Goal: Transaction & Acquisition: Download file/media

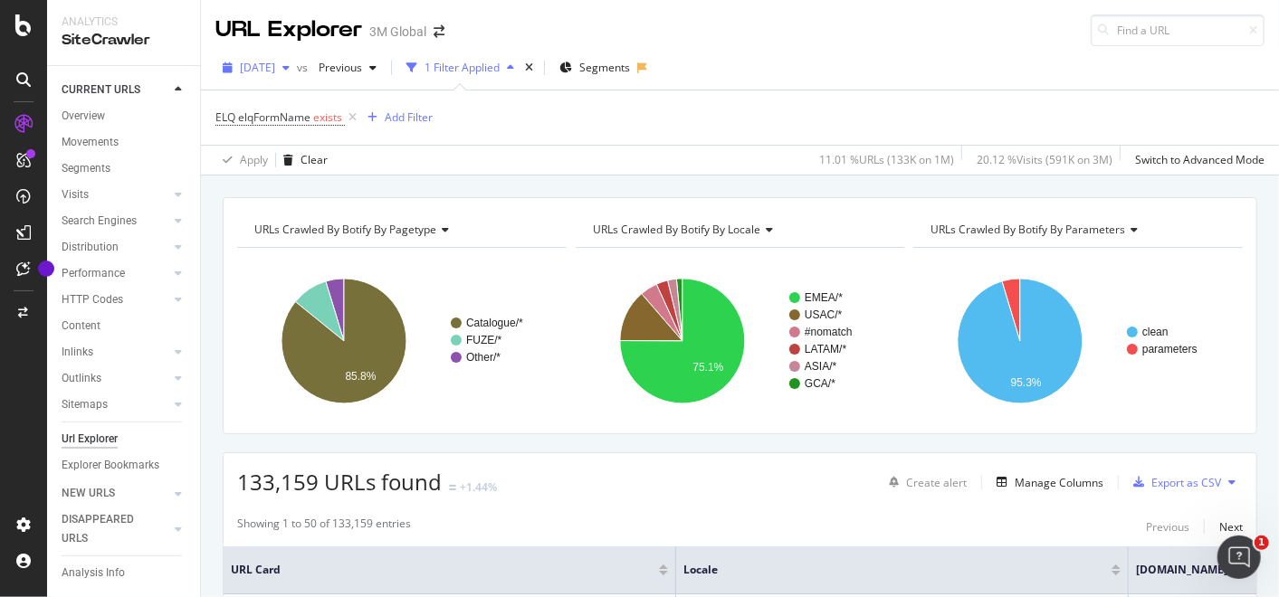
click at [297, 68] on div "[DATE]" at bounding box center [255, 67] width 81 height 27
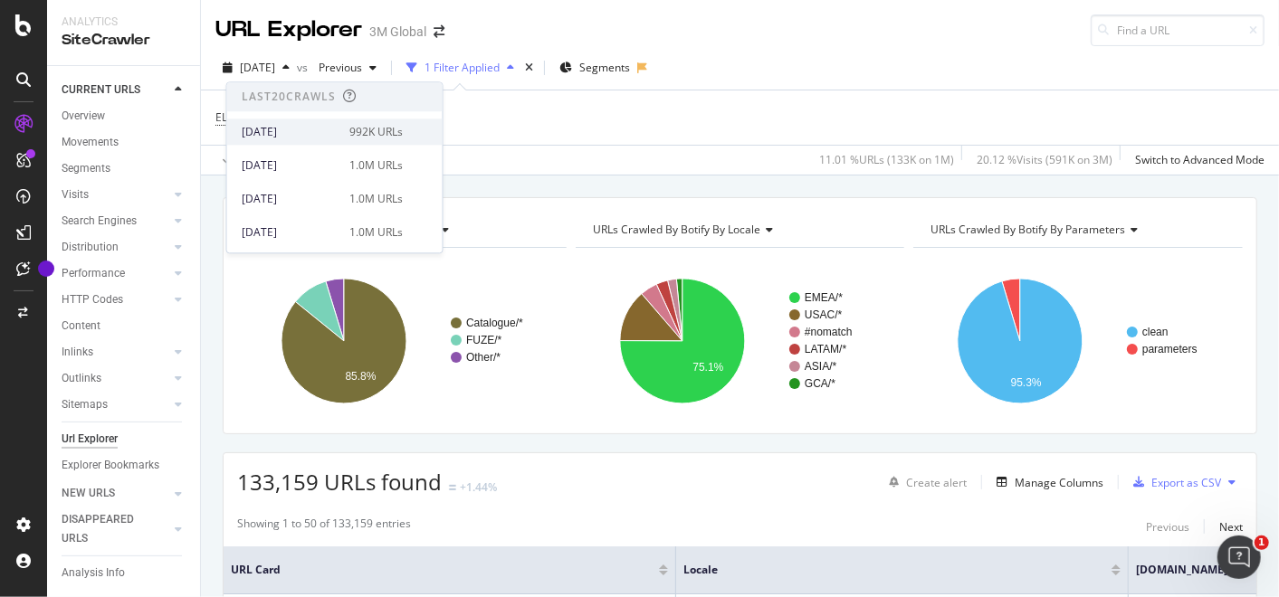
click at [285, 131] on div "[DATE]" at bounding box center [290, 132] width 97 height 16
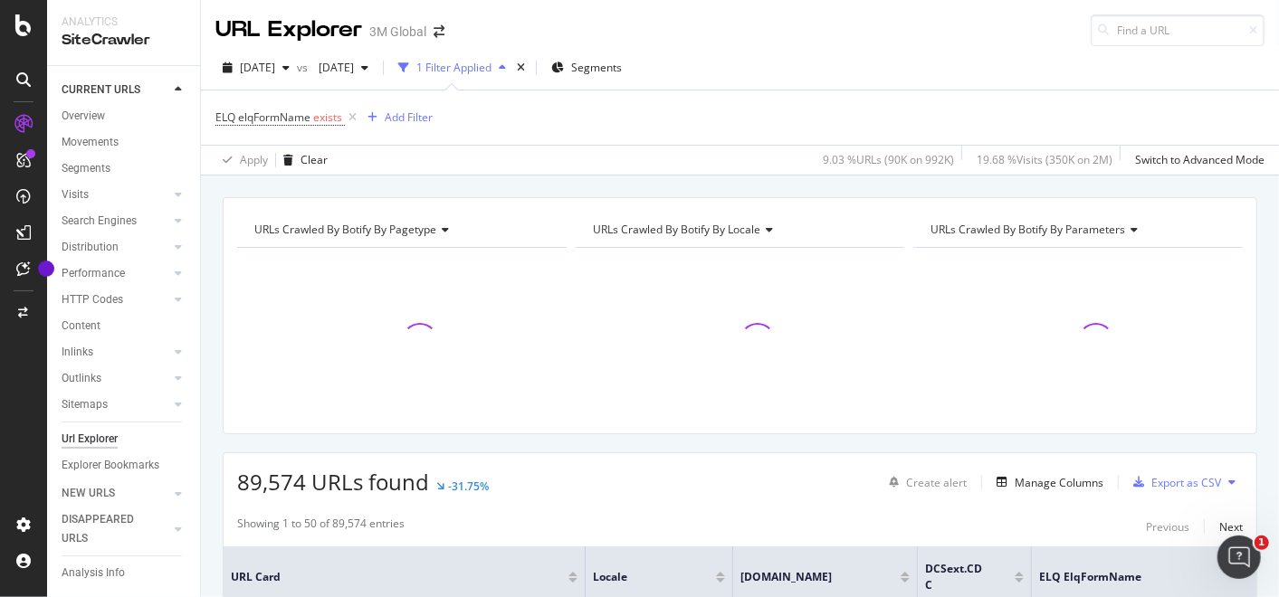
click at [629, 119] on div "ELQ elqFormName exists Add Filter" at bounding box center [739, 118] width 1049 height 54
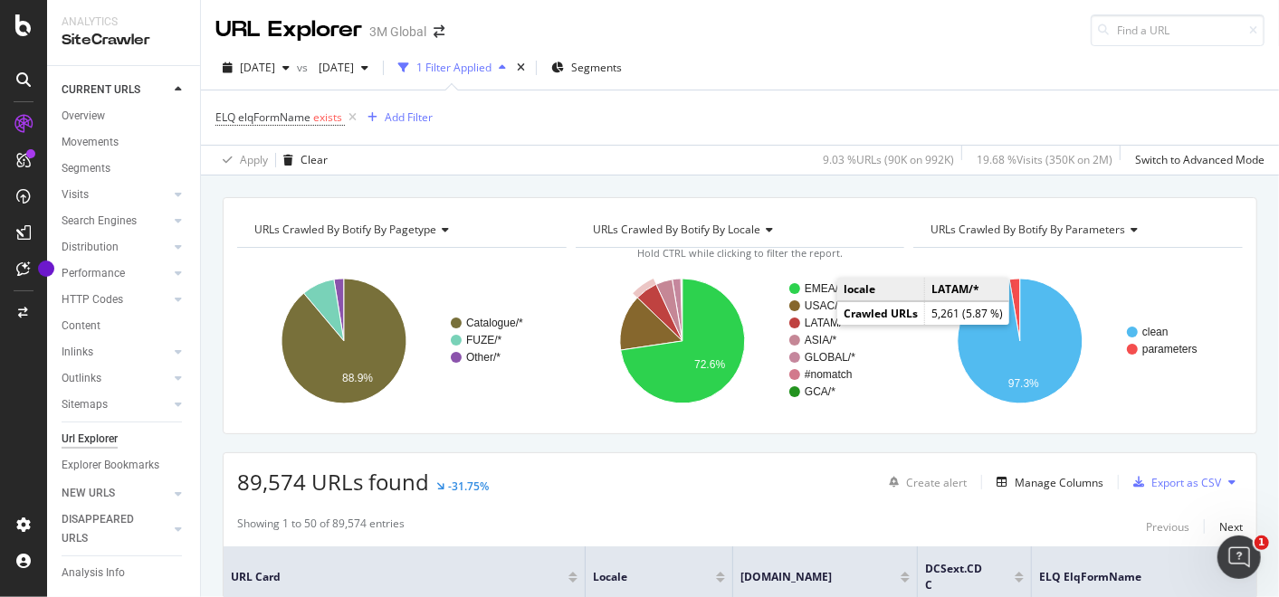
click at [815, 317] on text "LATAM/*" at bounding box center [826, 323] width 43 height 13
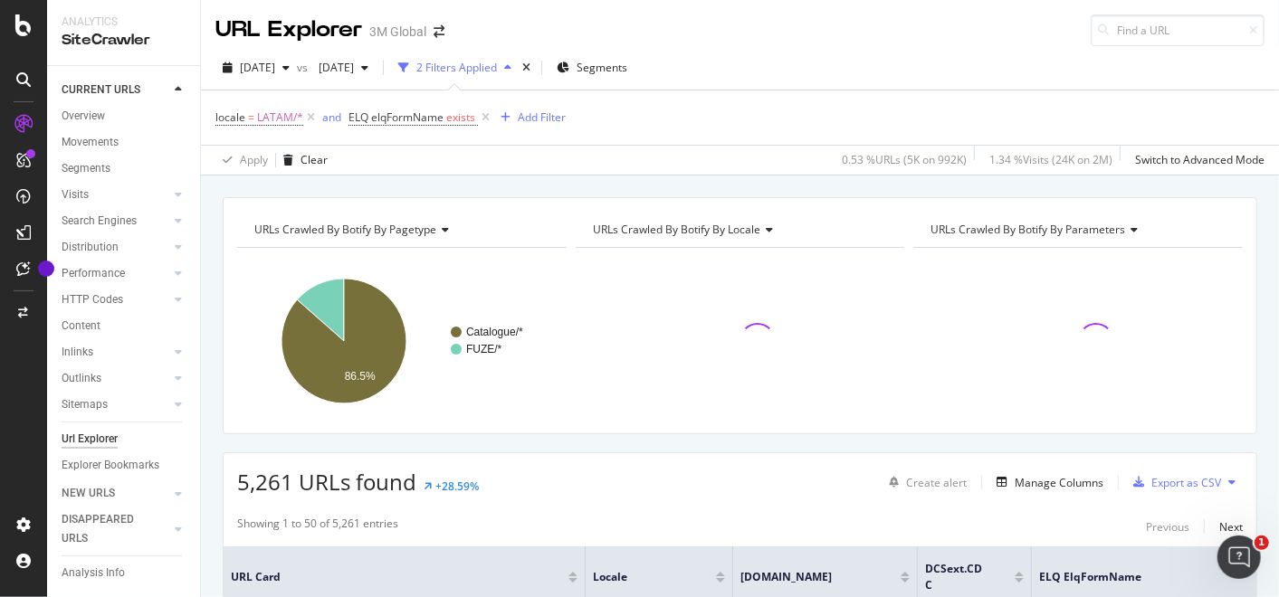
click at [737, 113] on div "locale = LATAM/* and ELQ elqFormName exists Add Filter" at bounding box center [739, 118] width 1049 height 54
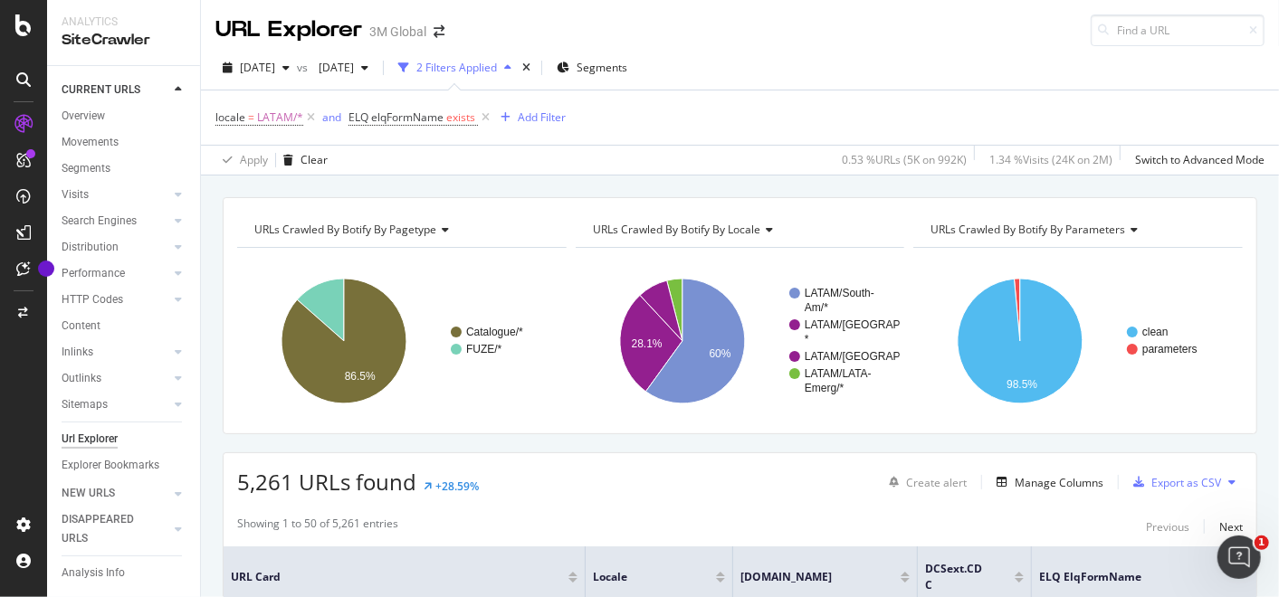
drag, startPoint x: 967, startPoint y: 442, endPoint x: 995, endPoint y: 454, distance: 30.8
click at [1221, 480] on button at bounding box center [1232, 482] width 22 height 29
click at [1236, 455] on div "5,261 URLs found +28.59% Create alert Manage Columns Export as CSV" at bounding box center [740, 476] width 1033 height 44
click at [1169, 479] on div "Export as CSV" at bounding box center [1186, 482] width 70 height 15
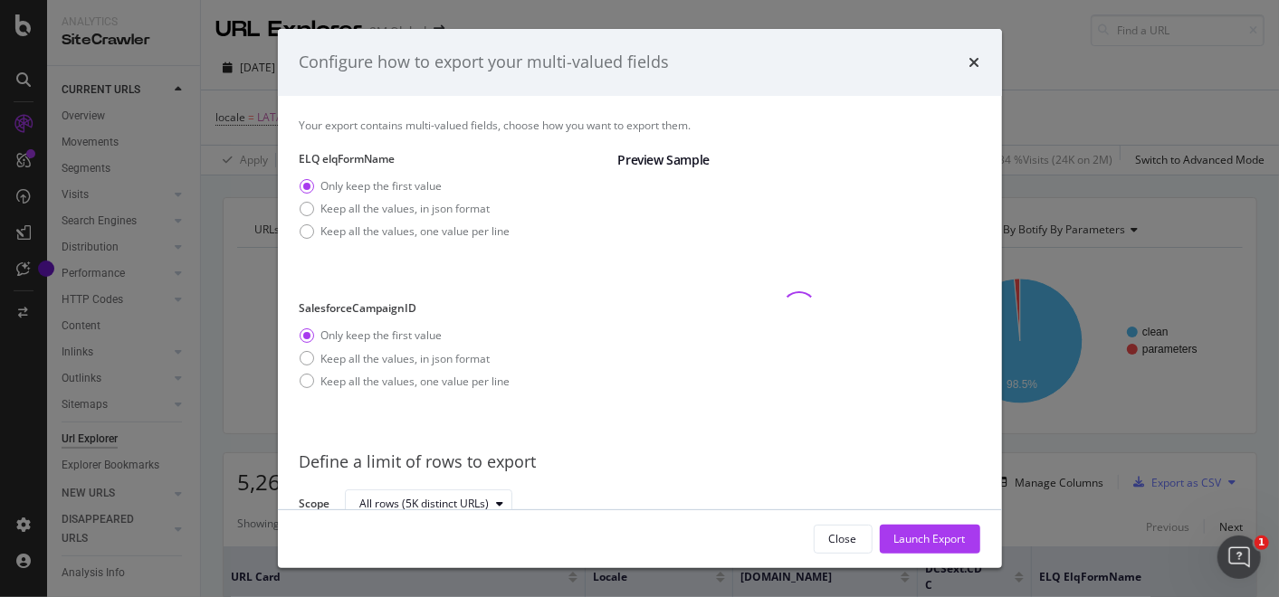
scroll to position [8, 0]
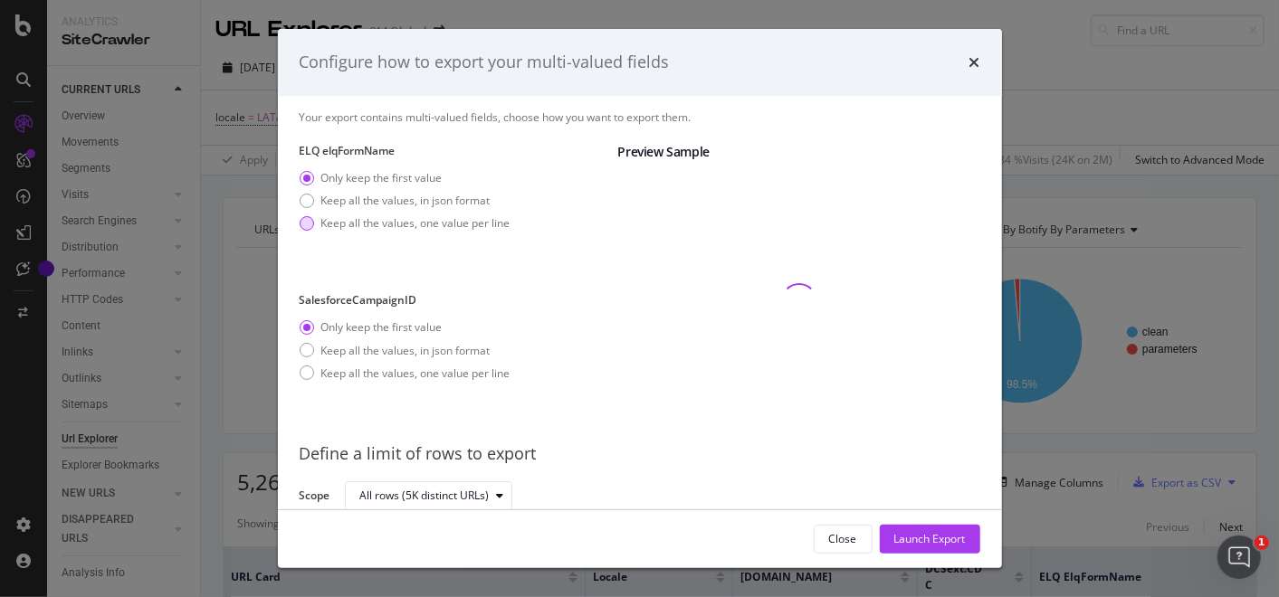
click at [370, 219] on div "Keep all the values, one value per line" at bounding box center [415, 222] width 189 height 15
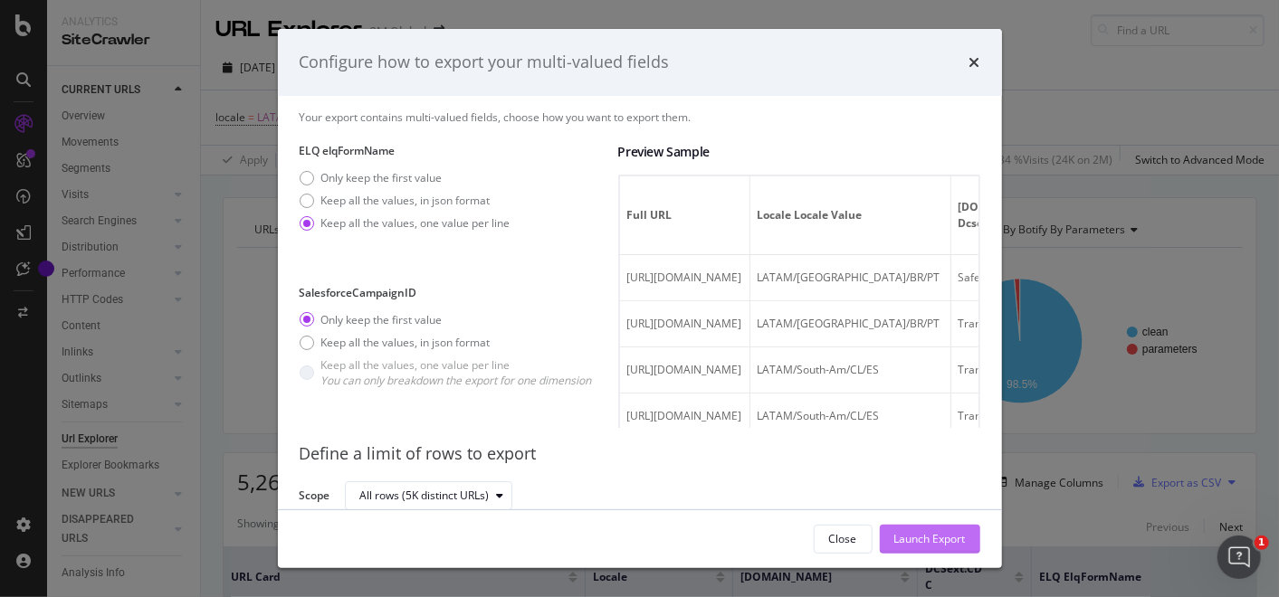
click at [926, 539] on div "Launch Export" at bounding box center [930, 538] width 72 height 15
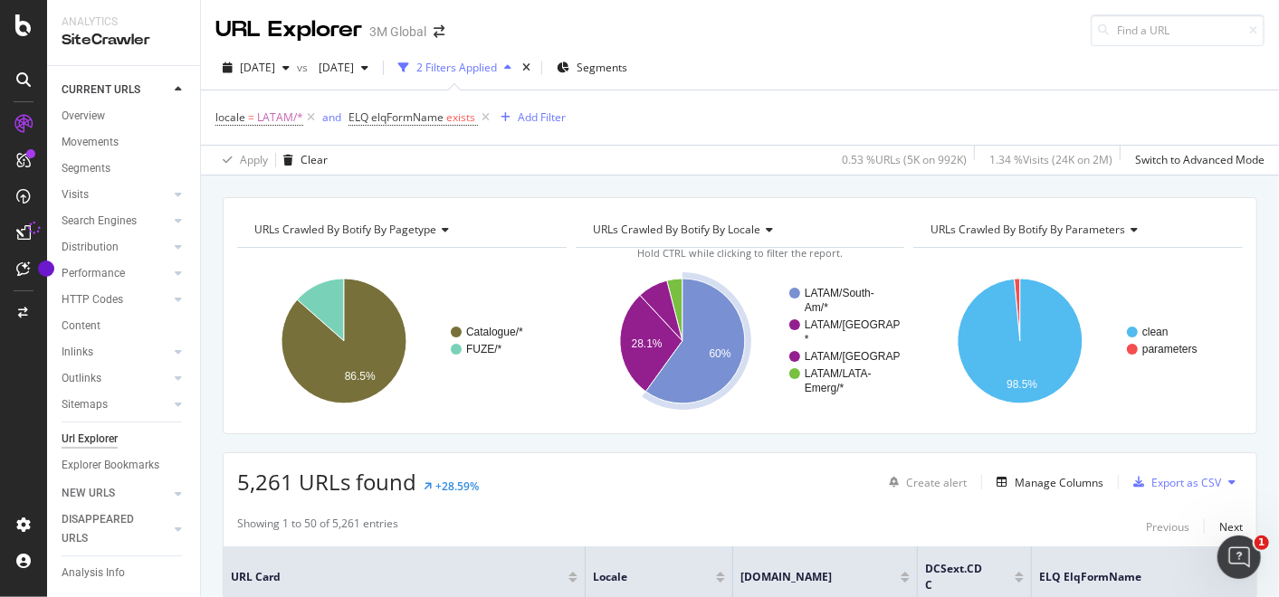
click at [561, 171] on div "Apply Clear 0.53 % URLs ( 5K on 992K ) 1.34 % Visits ( 24K on 2M ) Switch to Ad…" at bounding box center [740, 160] width 1078 height 30
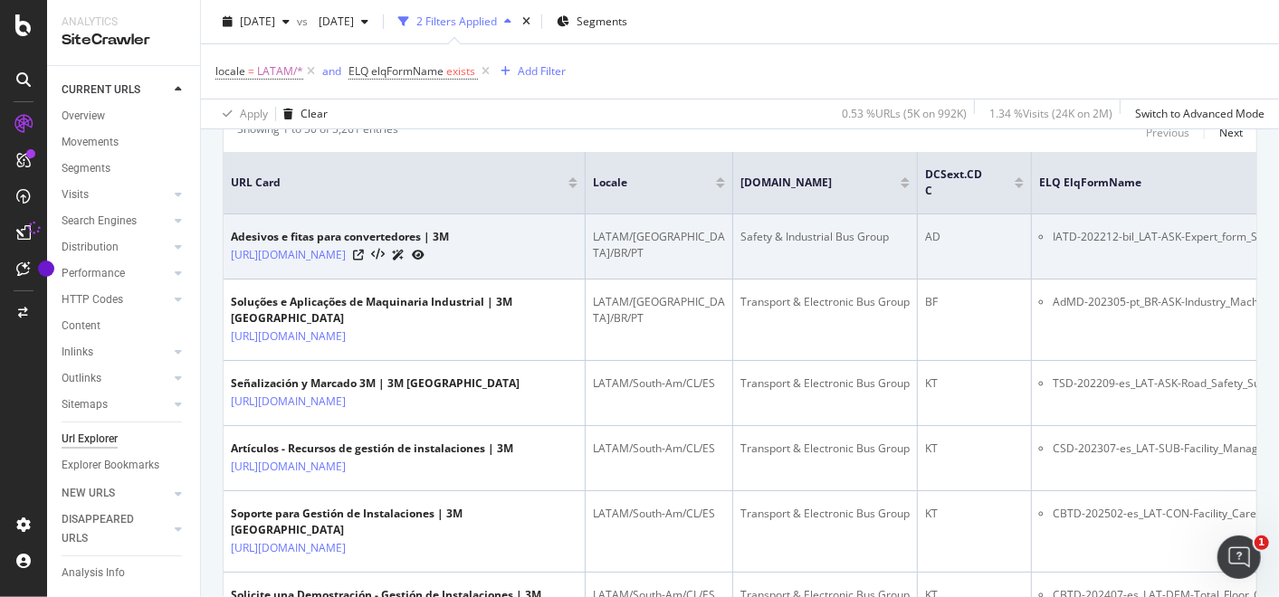
scroll to position [402, 0]
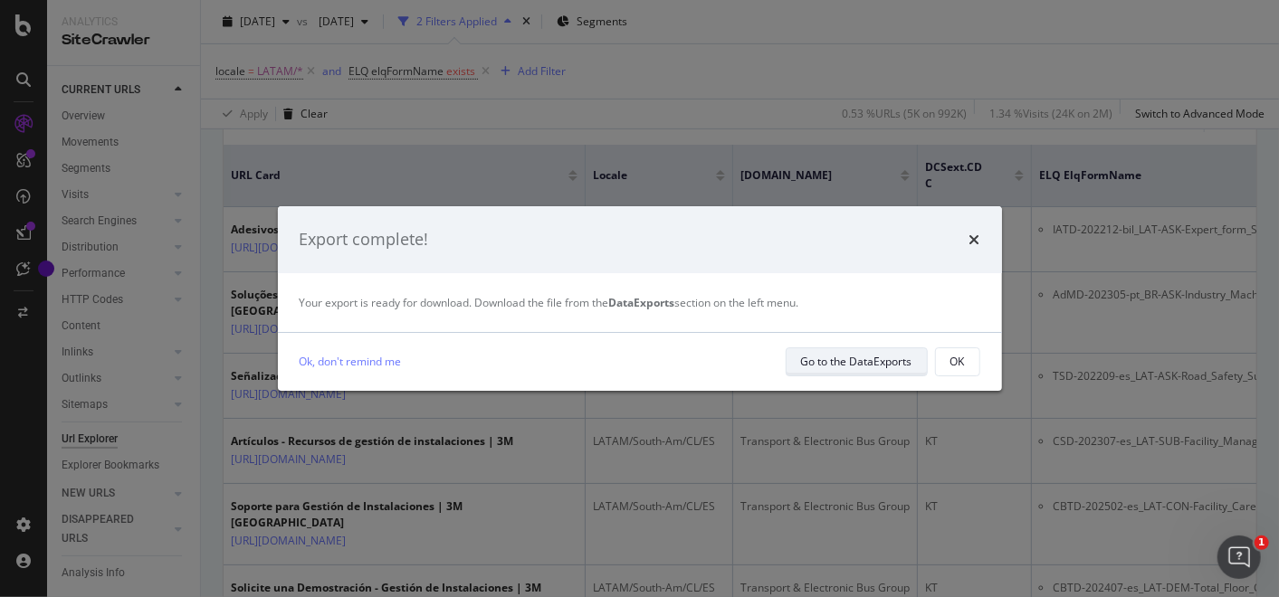
click at [876, 357] on div "Go to the DataExports" at bounding box center [856, 361] width 111 height 15
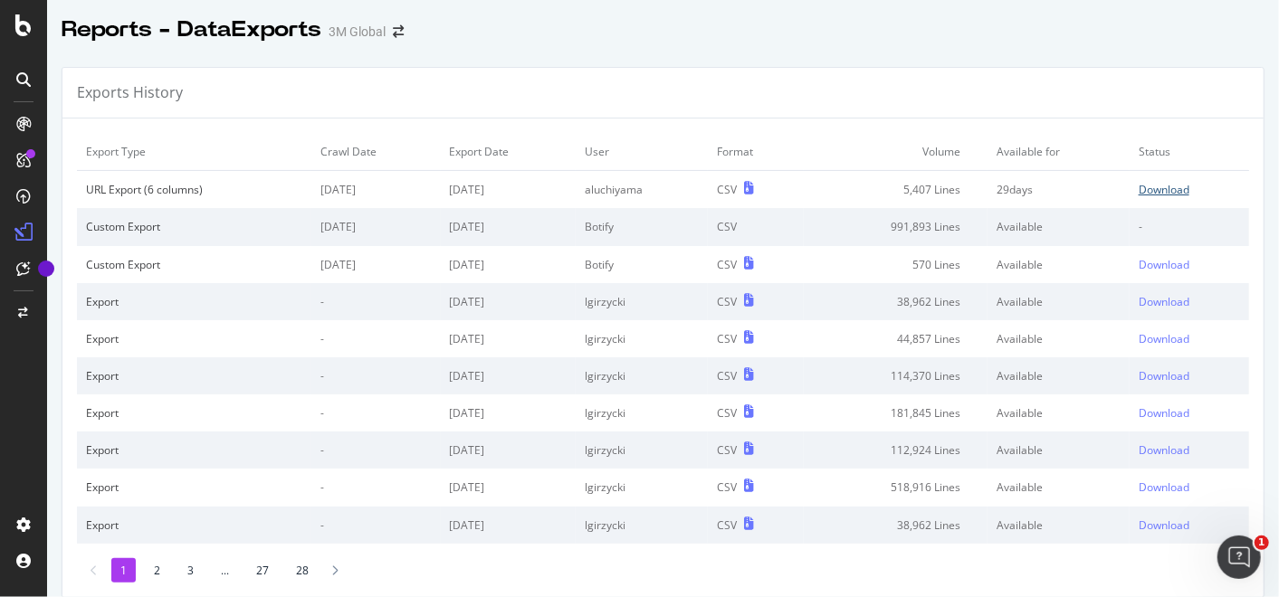
click at [1139, 187] on div "Download" at bounding box center [1164, 189] width 51 height 15
click at [638, 36] on div "Reports - DataExports 3M Global" at bounding box center [663, 22] width 1232 height 45
click at [777, 109] on div "Exports History" at bounding box center [662, 93] width 1201 height 51
drag, startPoint x: 631, startPoint y: 88, endPoint x: 662, endPoint y: 143, distance: 63.2
click at [631, 88] on div "Exports History" at bounding box center [662, 93] width 1201 height 51
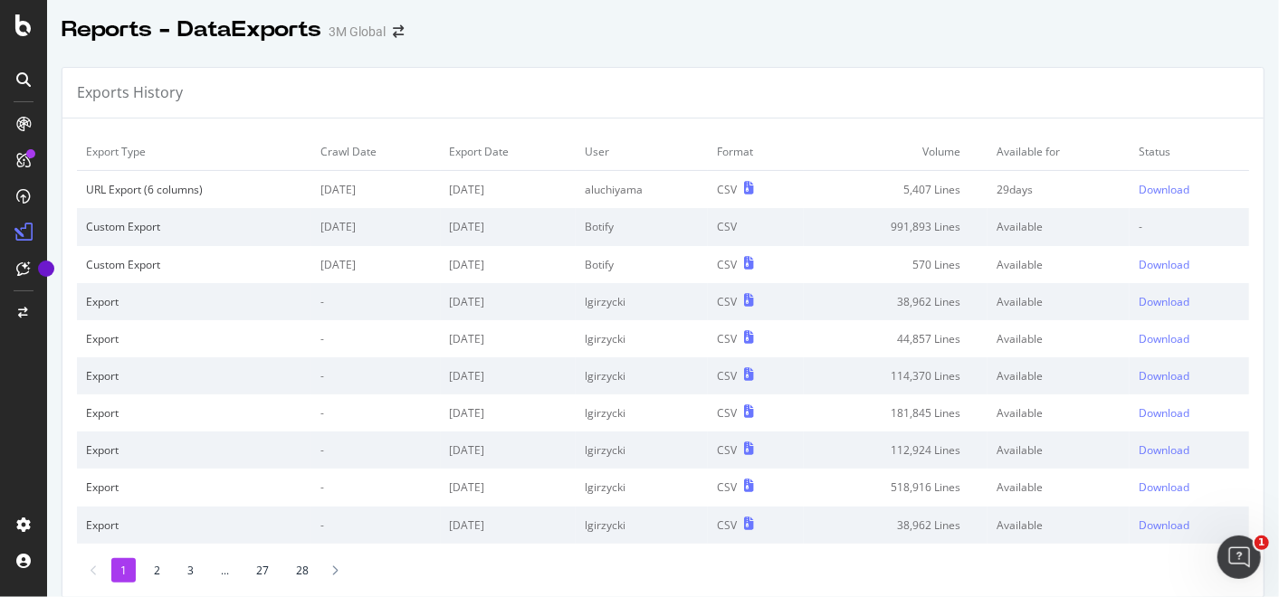
click at [850, 79] on div "Exports History" at bounding box center [662, 93] width 1201 height 51
click at [20, 75] on icon at bounding box center [23, 79] width 14 height 14
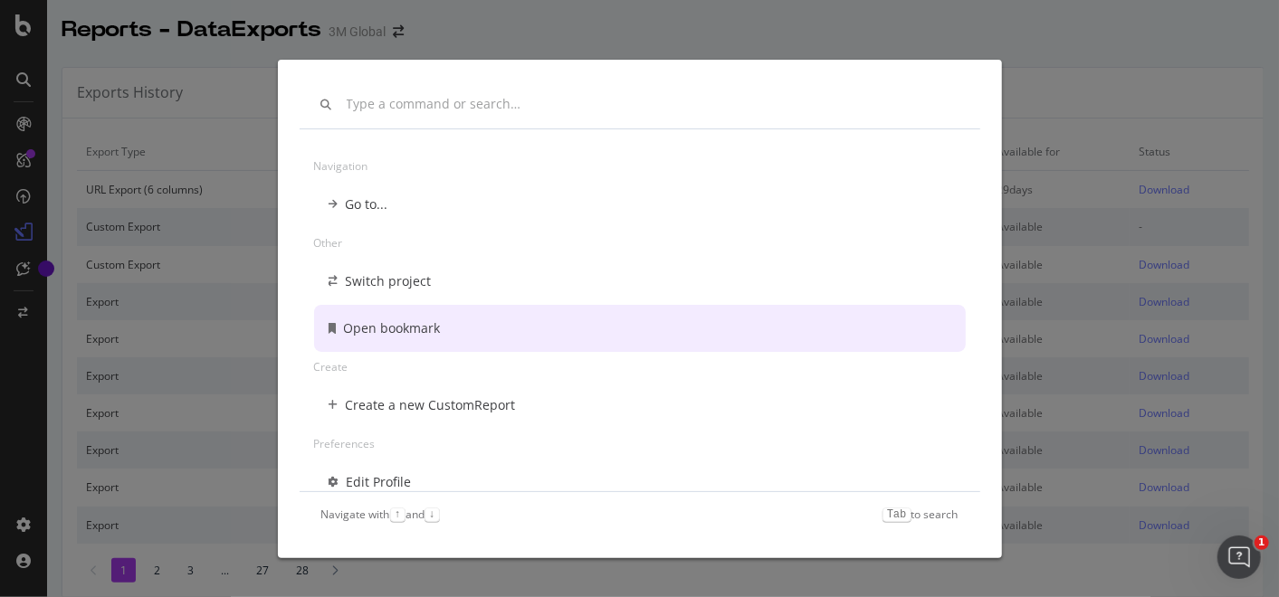
drag, startPoint x: 462, startPoint y: 41, endPoint x: 449, endPoint y: 38, distance: 13.0
click at [463, 41] on div "Navigation Go to... Other Switch project Open bookmark Create Create a new Cust…" at bounding box center [639, 298] width 1279 height 597
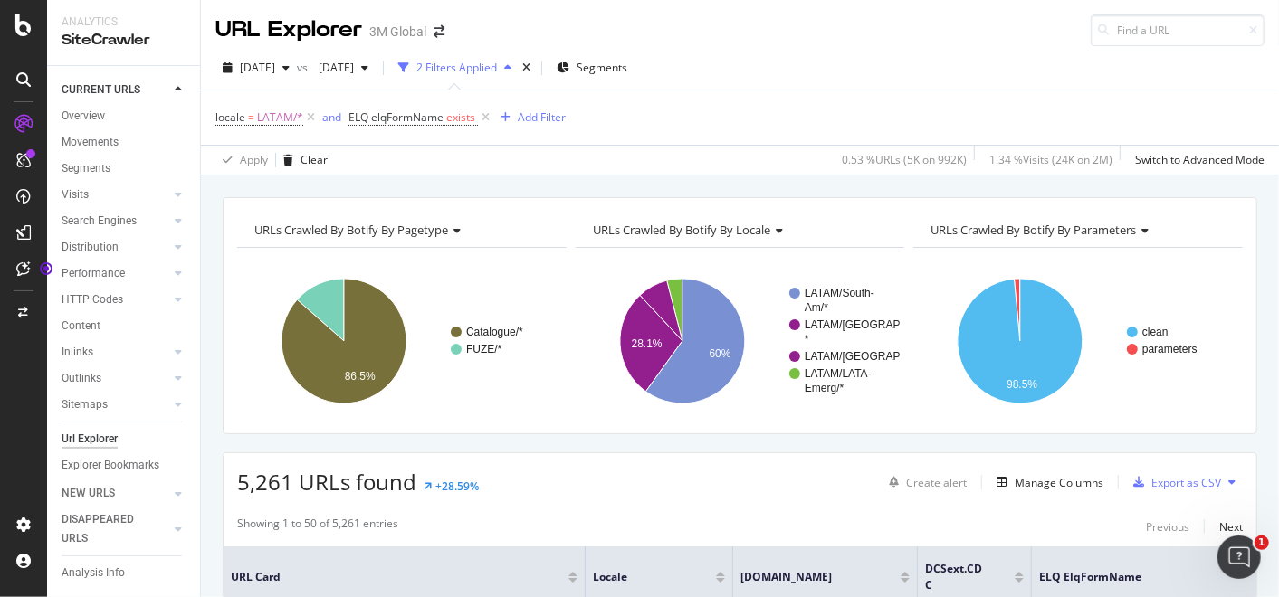
click at [713, 119] on div "locale = LATAM/* and ELQ elqFormName exists Add Filter" at bounding box center [739, 118] width 1049 height 54
click at [688, 163] on div "Apply Clear 0.53 % URLs ( 5K on 992K ) 1.34 % Visits ( 24K on 2M ) Switch to Ad…" at bounding box center [740, 160] width 1078 height 30
click at [729, 145] on div "Apply Clear 0.53 % URLs ( 5K on 992K ) 1.34 % Visits ( 24K on 2M ) Switch to Ad…" at bounding box center [740, 160] width 1078 height 30
click at [376, 65] on div "button" at bounding box center [365, 67] width 22 height 11
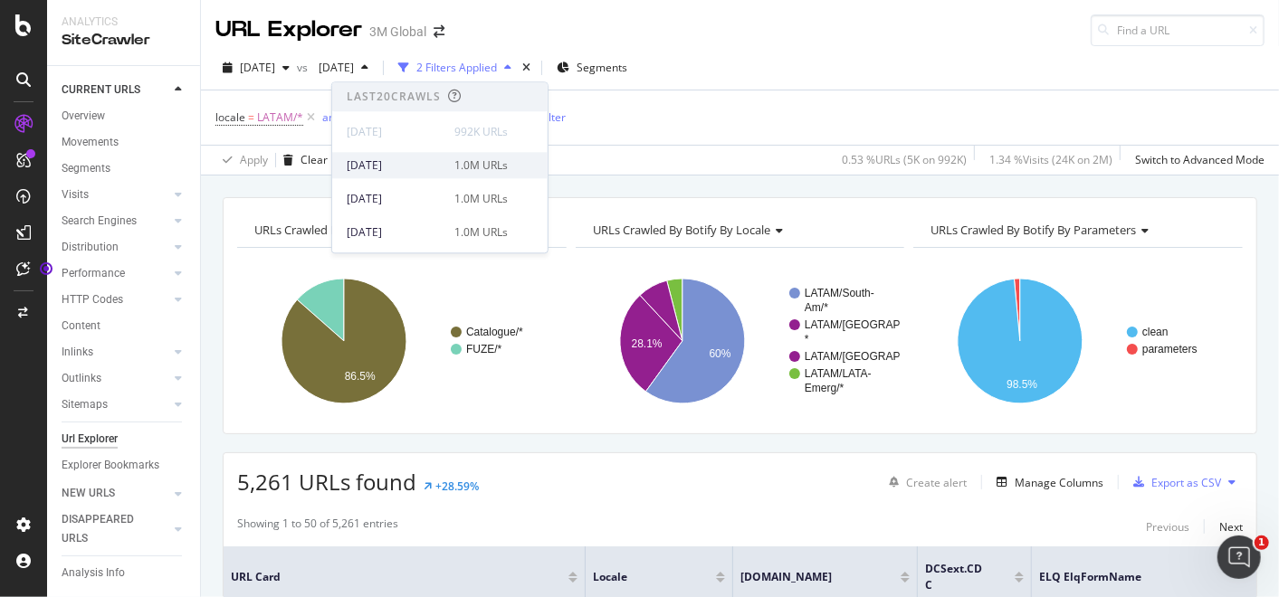
click at [412, 162] on div "[DATE]" at bounding box center [395, 166] width 97 height 16
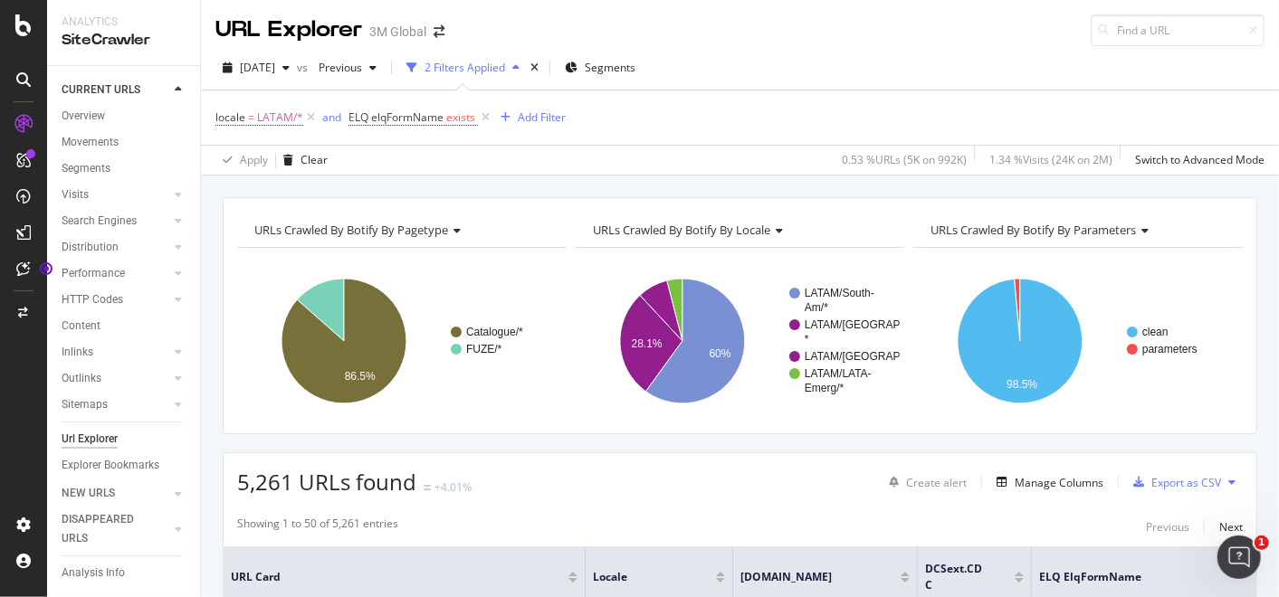
click at [705, 183] on div "URLs Crawled By Botify By pagetype Chart (by Value) Table Expand Export as CSV …" at bounding box center [740, 197] width 1078 height 43
click at [760, 186] on div "URLs Crawled By Botify By pagetype Chart (by Value) Table Expand Export as CSV …" at bounding box center [740, 197] width 1078 height 43
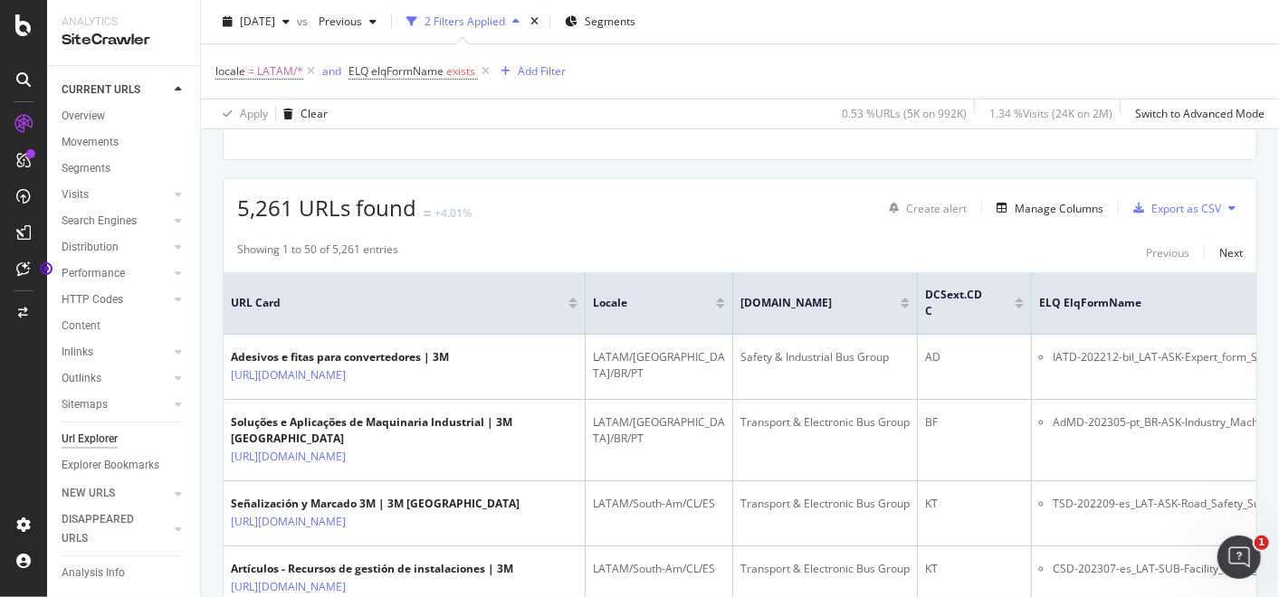
scroll to position [201, 0]
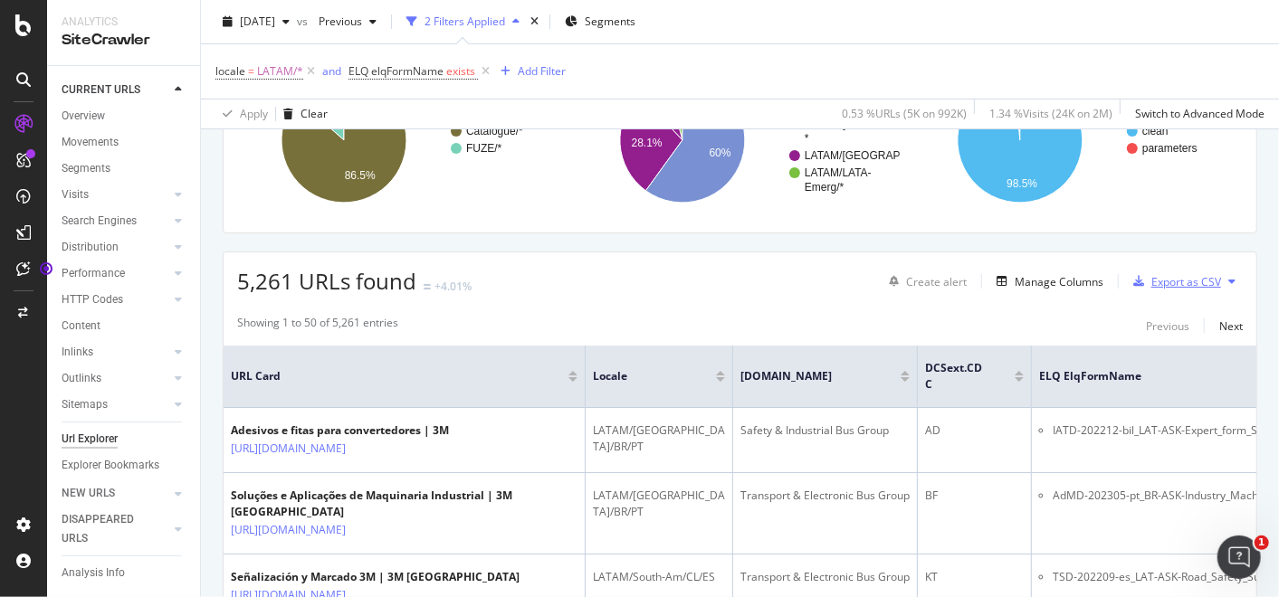
click at [1172, 275] on div "Export as CSV" at bounding box center [1186, 281] width 70 height 15
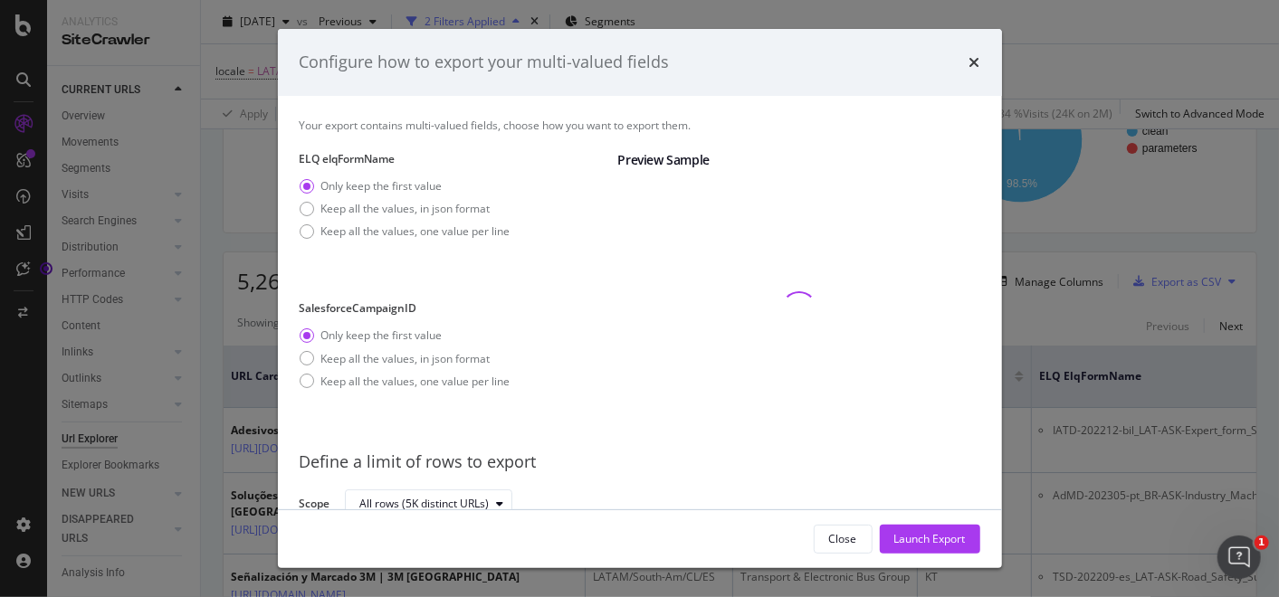
scroll to position [8, 0]
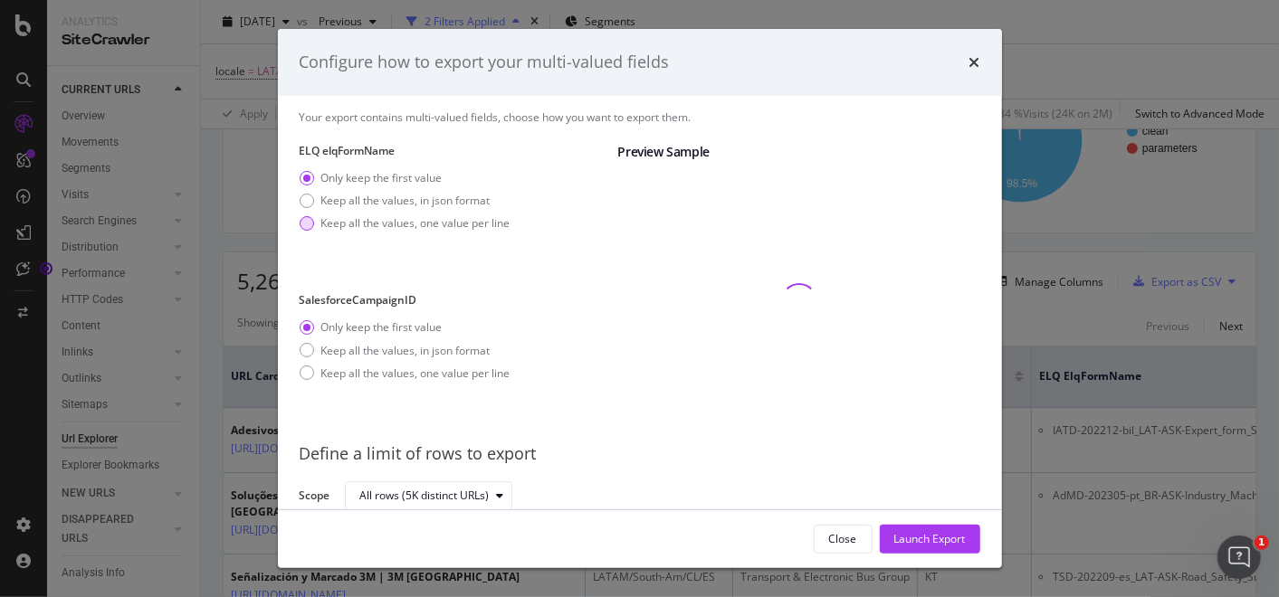
click at [377, 219] on div "Keep all the values, one value per line" at bounding box center [415, 222] width 189 height 15
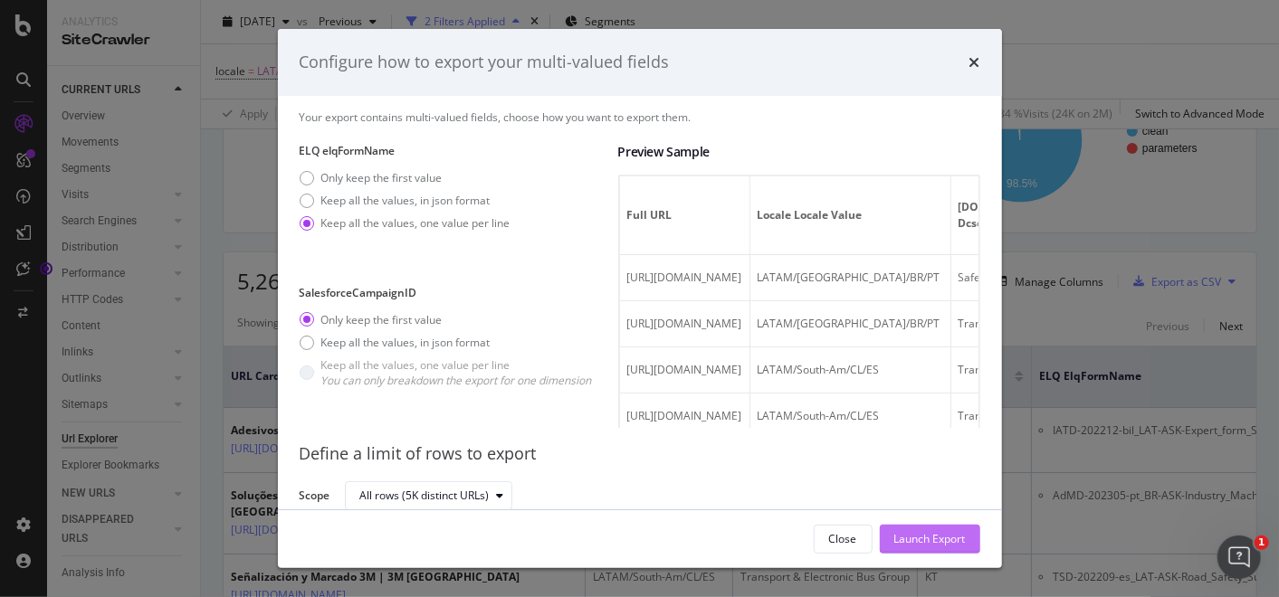
click at [933, 533] on div "Launch Export" at bounding box center [930, 538] width 72 height 15
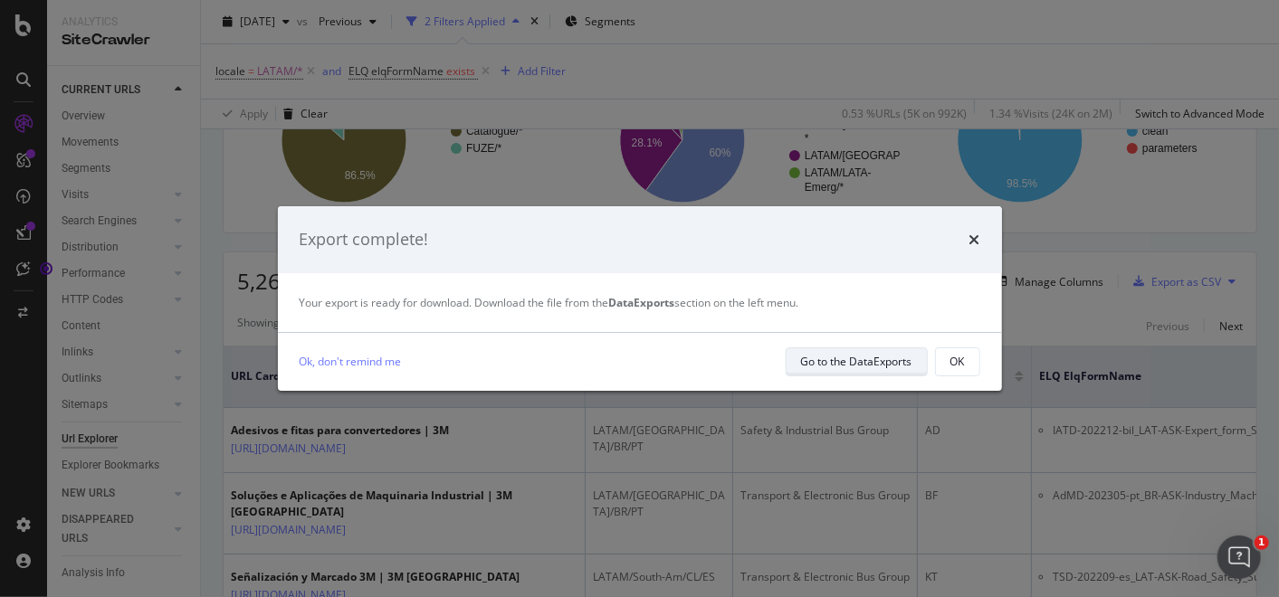
click at [886, 358] on div "Go to the DataExports" at bounding box center [856, 361] width 111 height 15
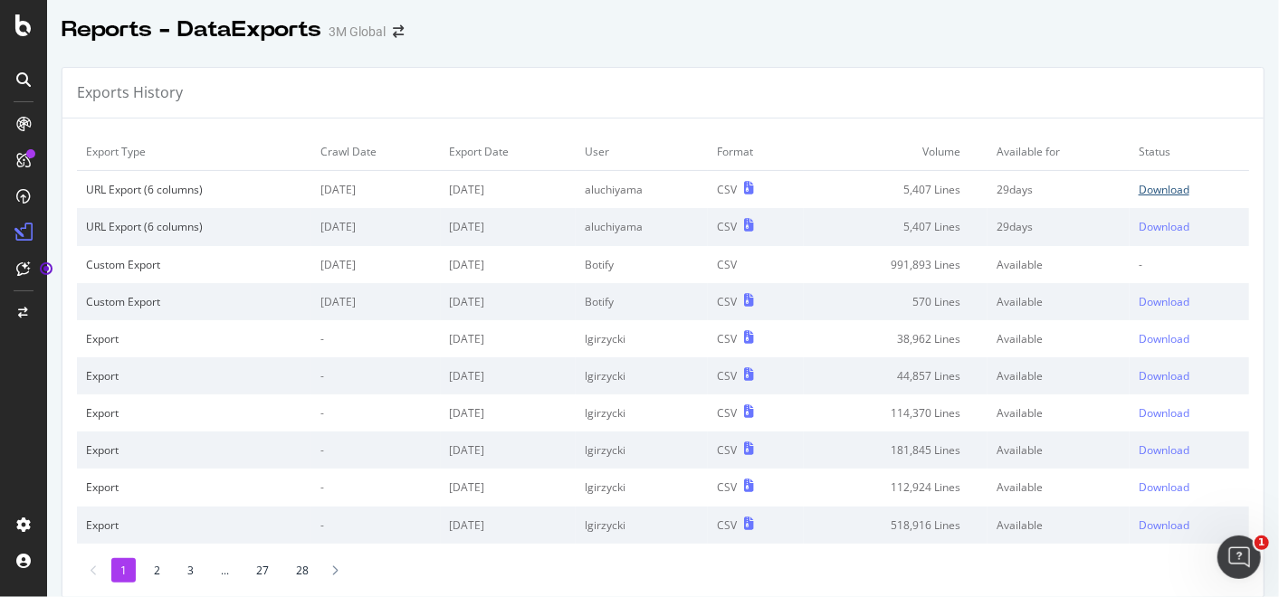
click at [1139, 185] on div "Download" at bounding box center [1164, 189] width 51 height 15
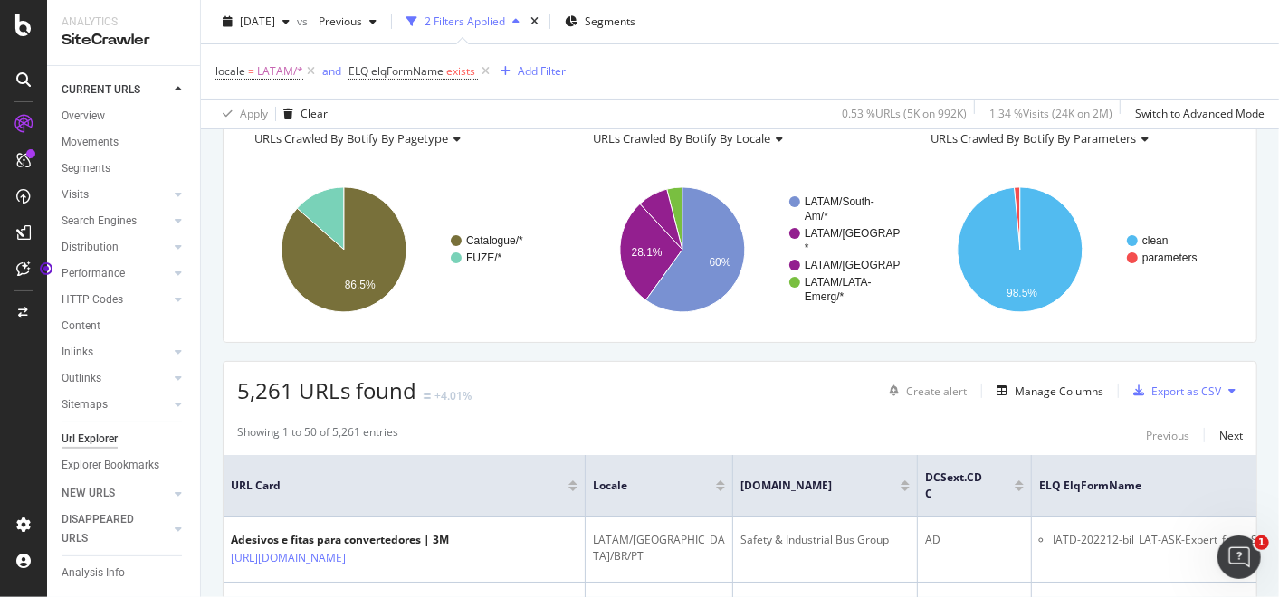
scroll to position [100, 0]
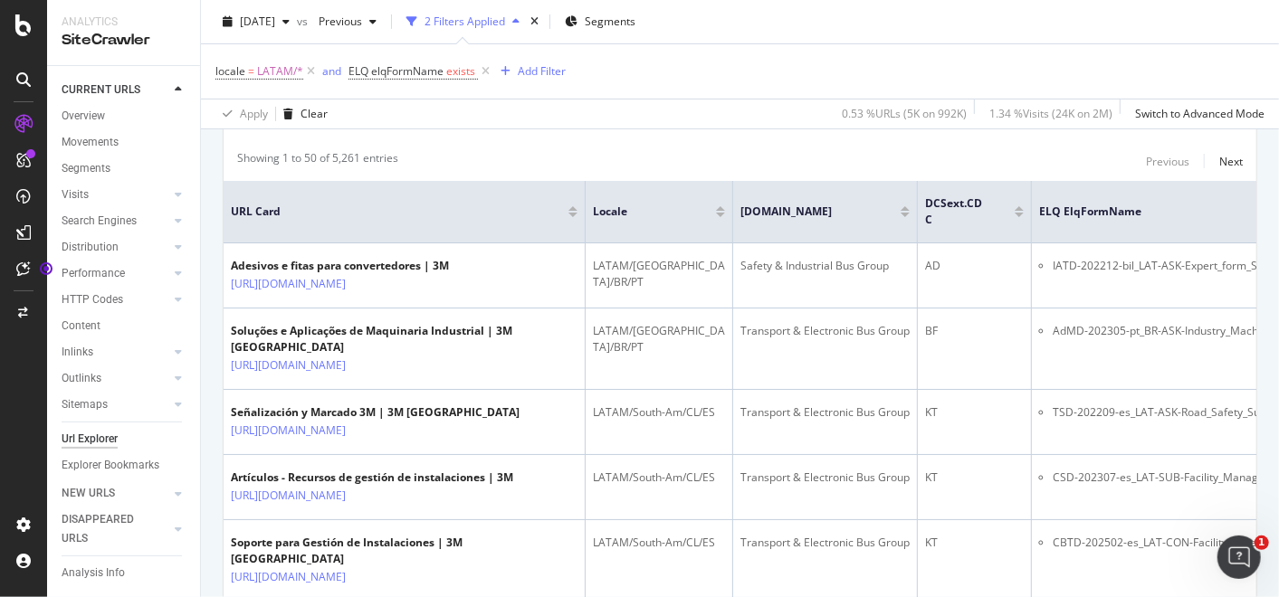
scroll to position [201, 0]
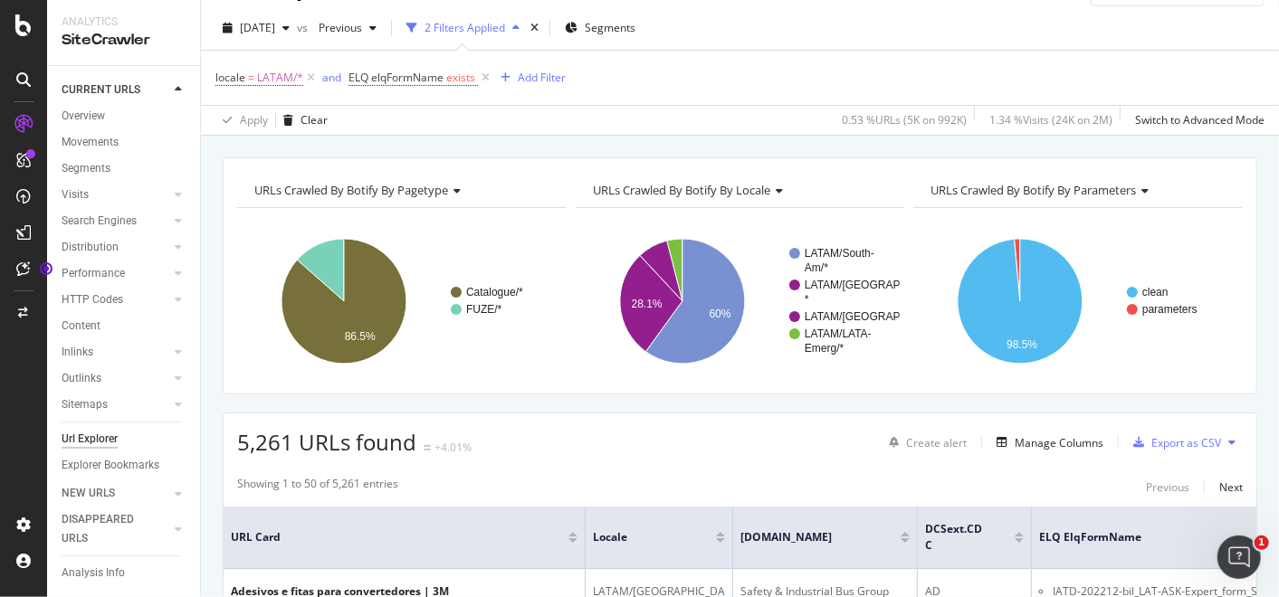
scroll to position [0, 0]
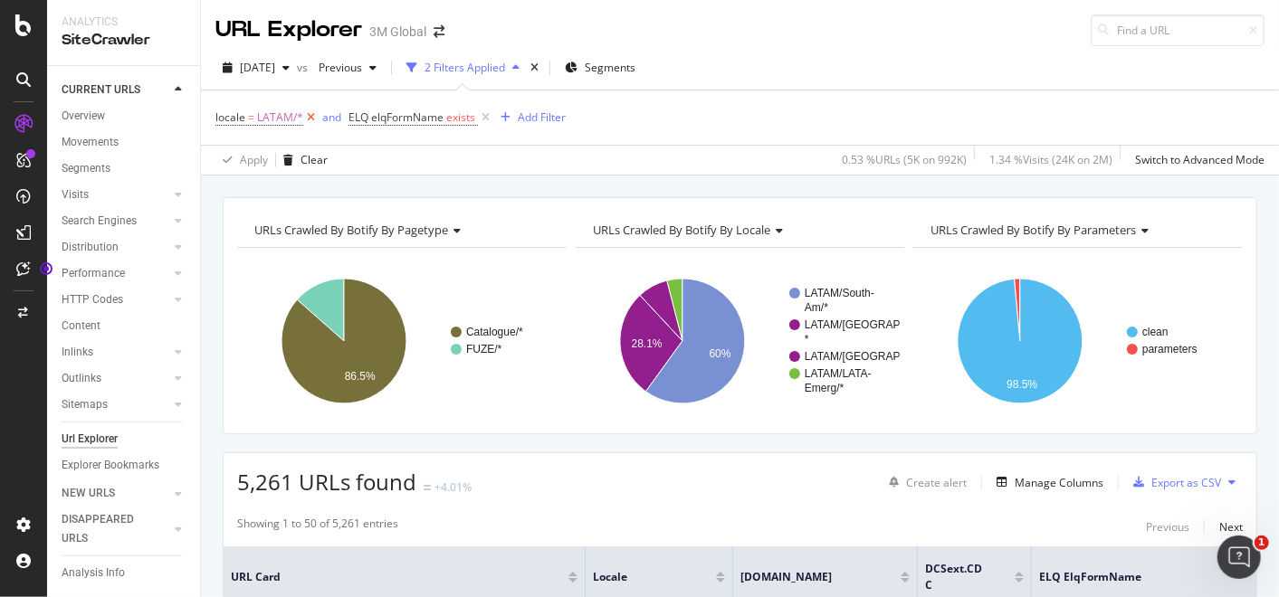
click at [309, 116] on icon at bounding box center [310, 118] width 15 height 18
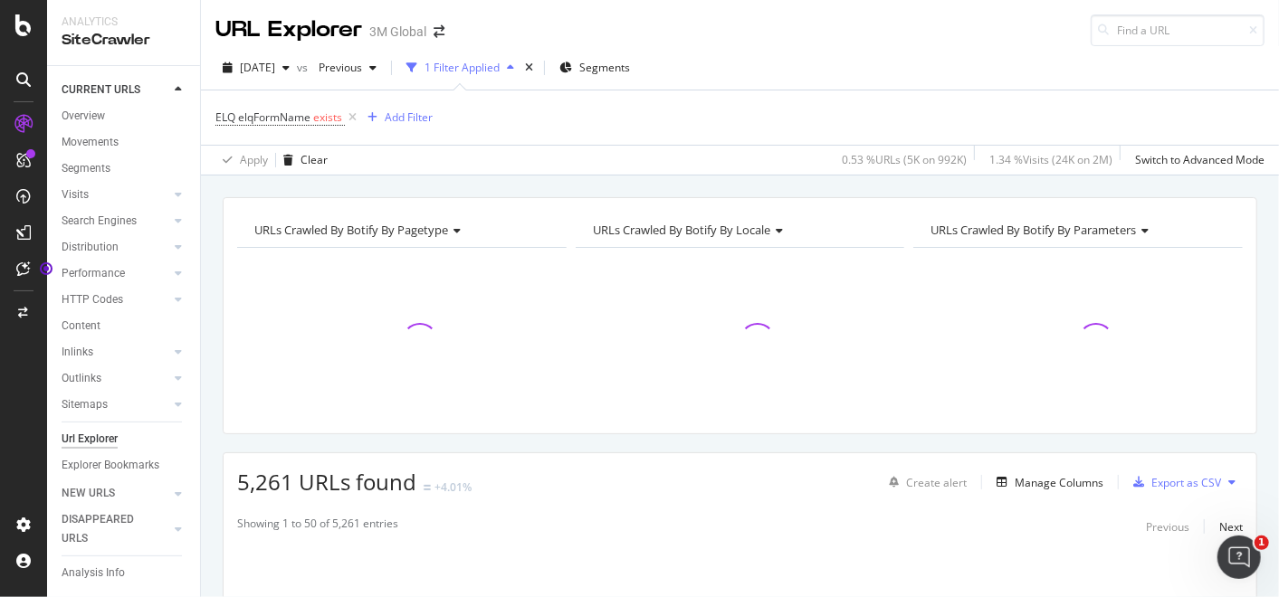
click at [786, 150] on div "Apply Clear 0.53 % URLs ( 5K on 992K ) 1.34 % Visits ( 24K on 2M ) Switch to Ad…" at bounding box center [740, 160] width 1078 height 30
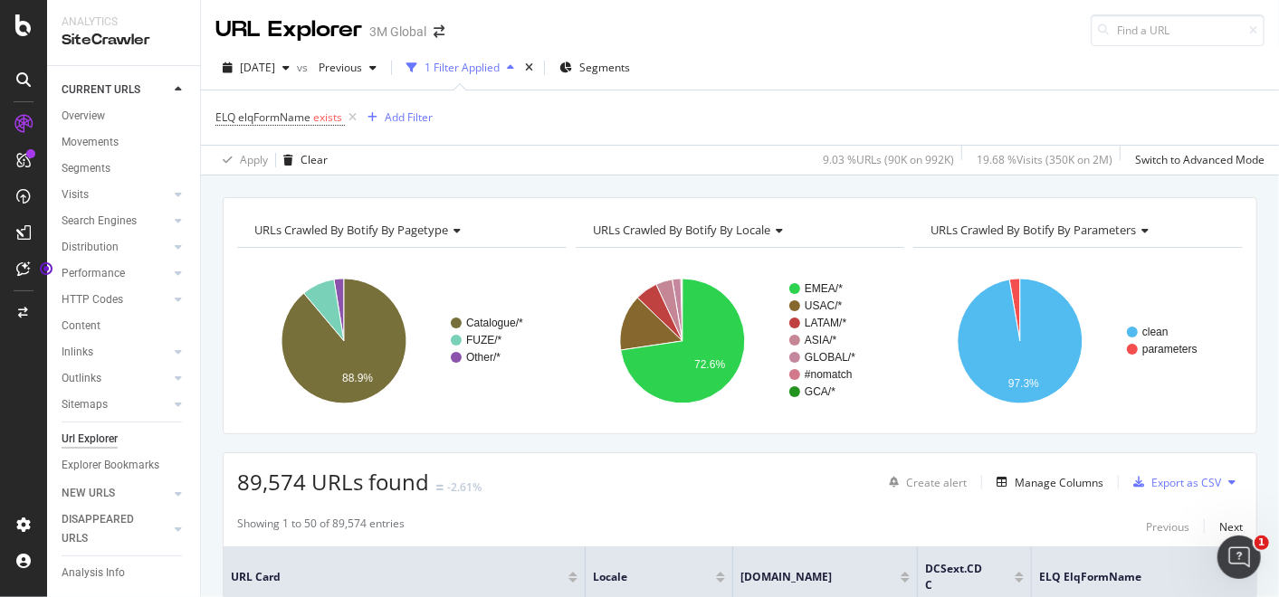
click at [759, 147] on div "Apply Clear 9.03 % URLs ( 90K on 992K ) 19.68 % Visits ( 350K on 2M ) Switch to…" at bounding box center [740, 160] width 1078 height 30
click at [864, 110] on div "ELQ elqFormName exists Add Filter" at bounding box center [739, 118] width 1049 height 54
click at [1173, 483] on div "Export as CSV" at bounding box center [1186, 482] width 70 height 15
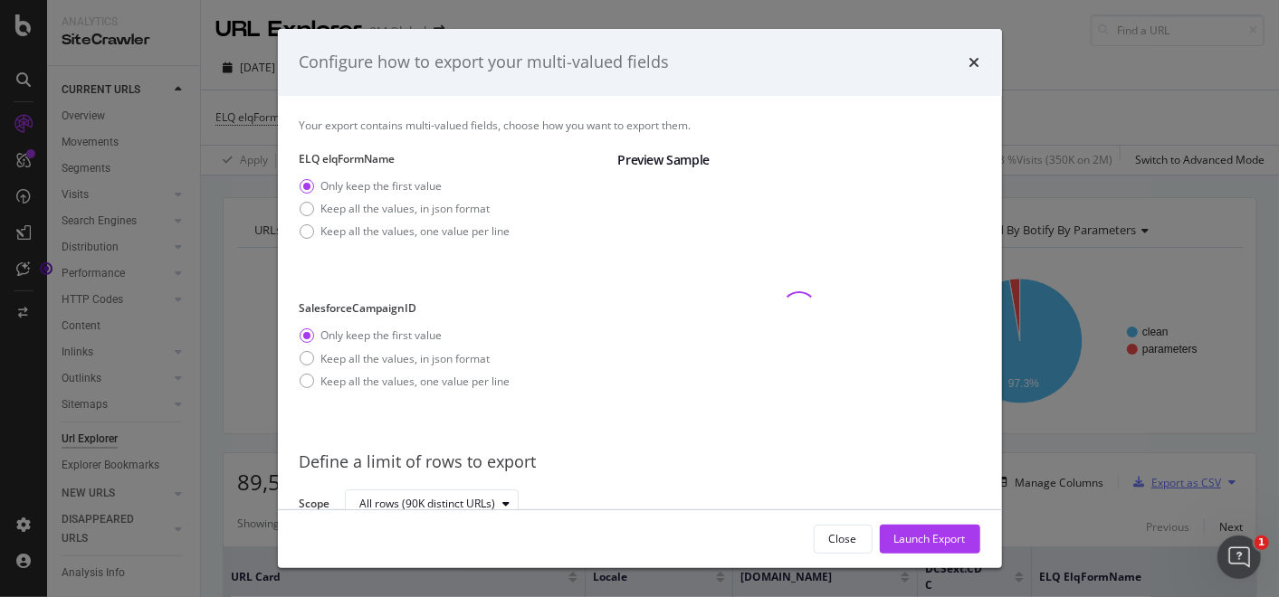
scroll to position [8, 0]
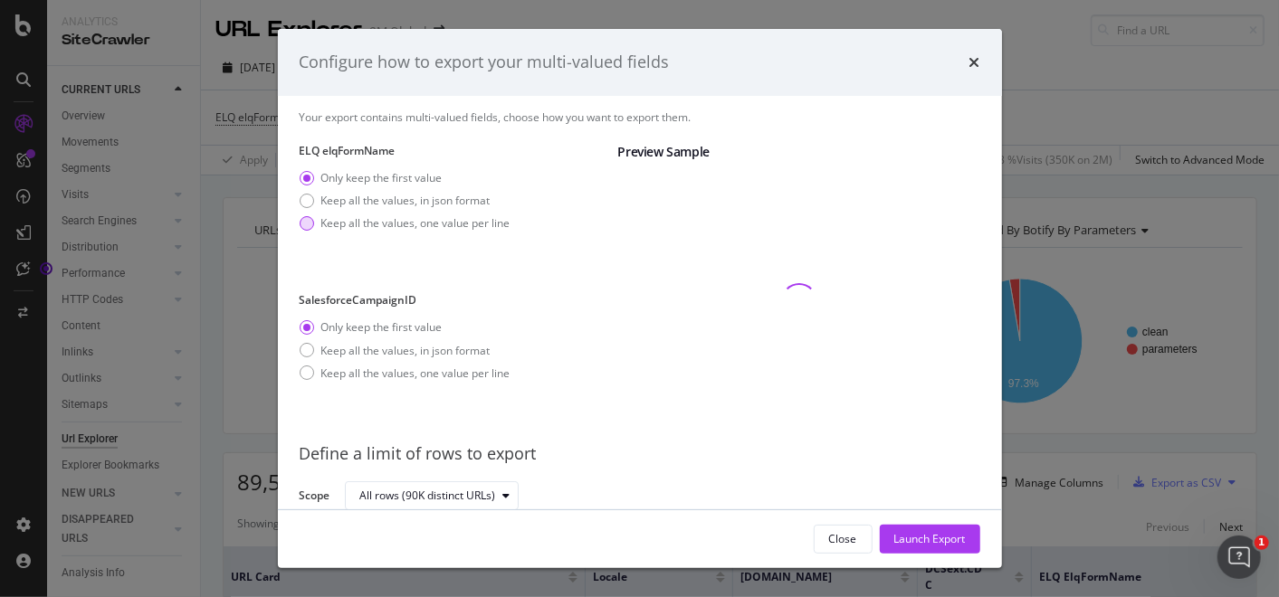
click at [424, 222] on div "Keep all the values, one value per line" at bounding box center [415, 222] width 189 height 15
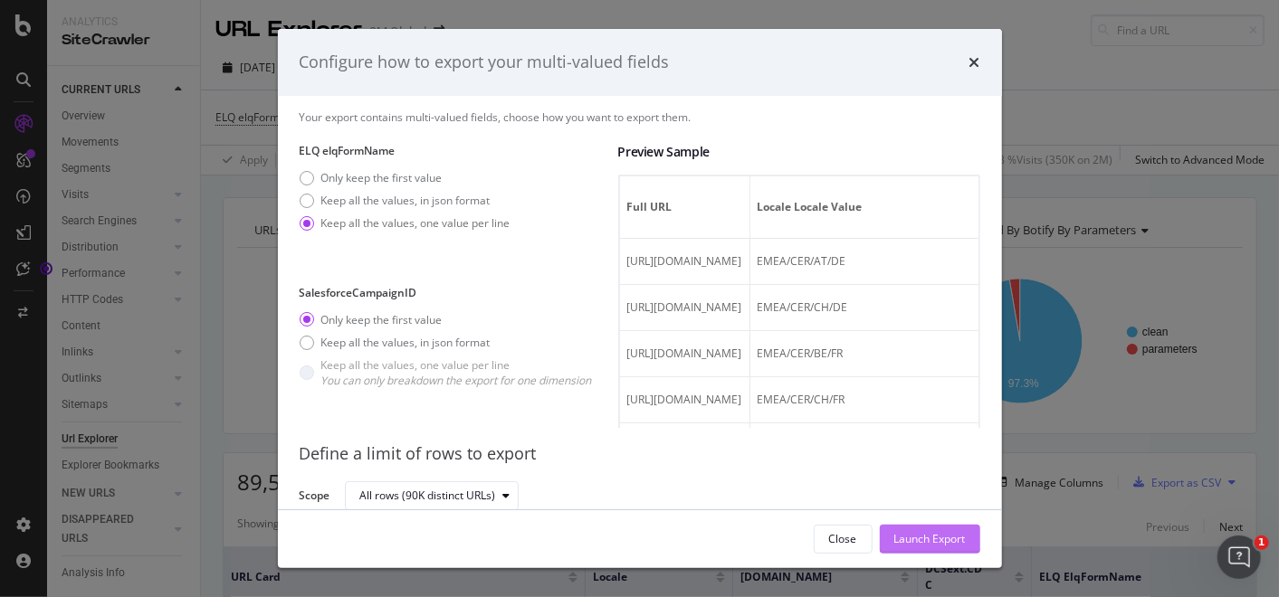
click at [930, 538] on div "Launch Export" at bounding box center [930, 538] width 72 height 15
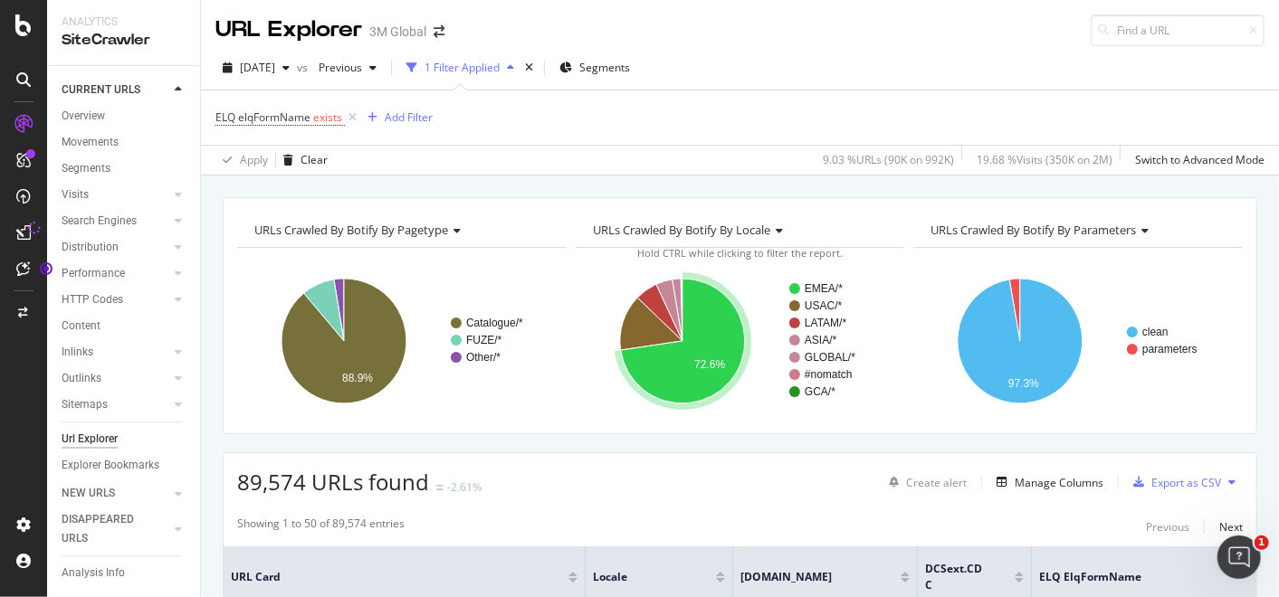
click at [776, 145] on div "Apply Clear 9.03 % URLs ( 90K on 992K ) 19.68 % Visits ( 350K on 2M ) Switch to…" at bounding box center [740, 160] width 1078 height 30
click at [772, 145] on div "Apply Clear 9.03 % URLs ( 90K on 992K ) 19.68 % Visits ( 350K on 2M ) Switch to…" at bounding box center [740, 160] width 1078 height 30
drag, startPoint x: 742, startPoint y: 190, endPoint x: 741, endPoint y: 201, distance: 10.9
drag, startPoint x: 741, startPoint y: 201, endPoint x: 742, endPoint y: 142, distance: 58.8
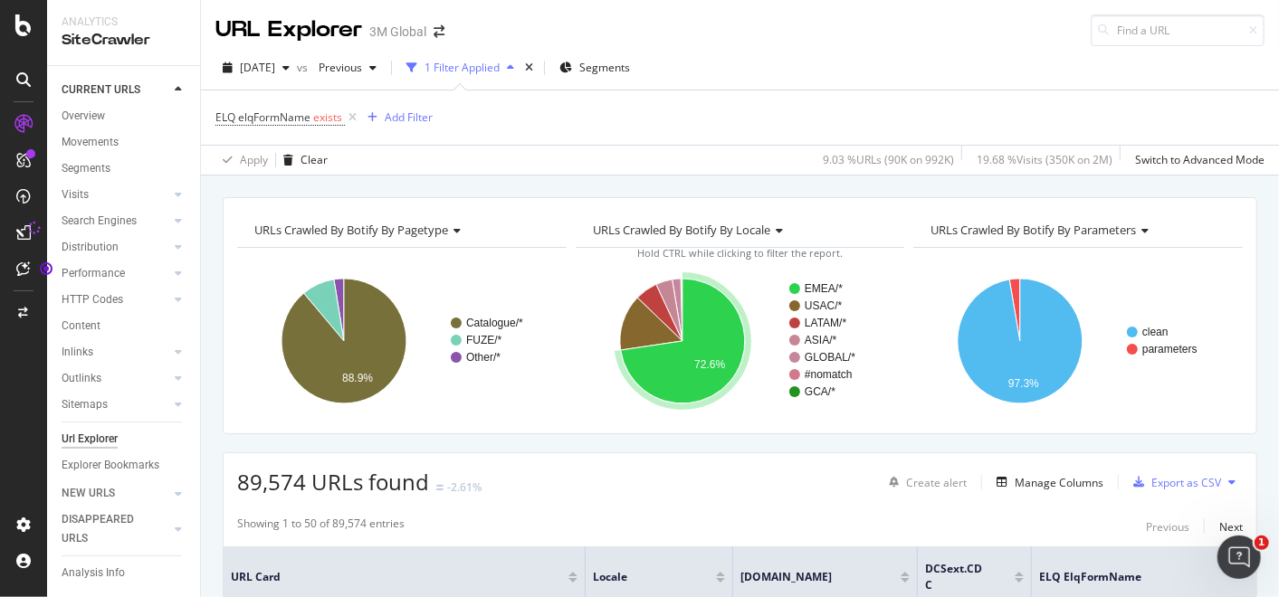
click at [742, 142] on div "ELQ elqFormName exists Add Filter" at bounding box center [739, 118] width 1049 height 54
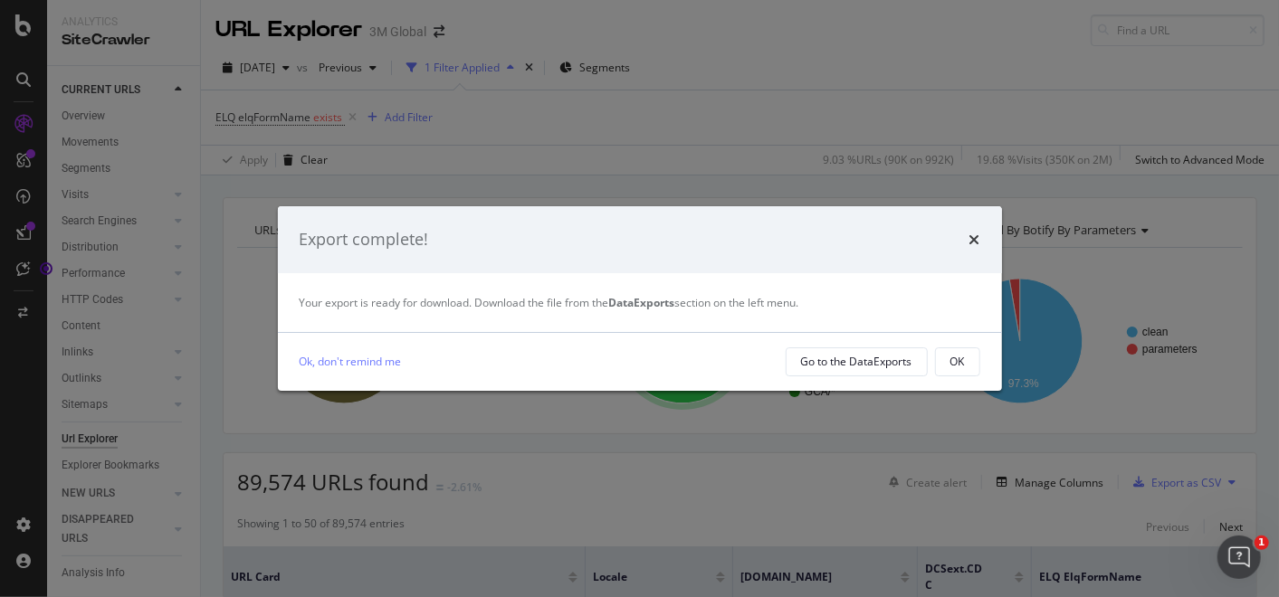
click at [974, 234] on icon "times" at bounding box center [974, 240] width 11 height 14
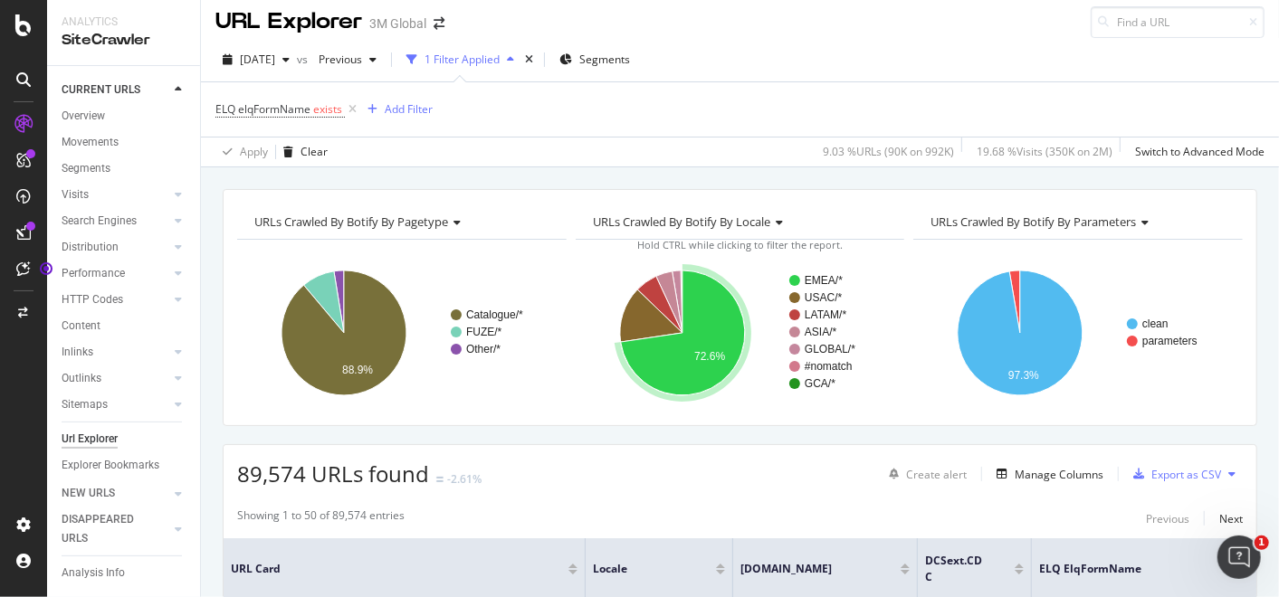
scroll to position [0, 0]
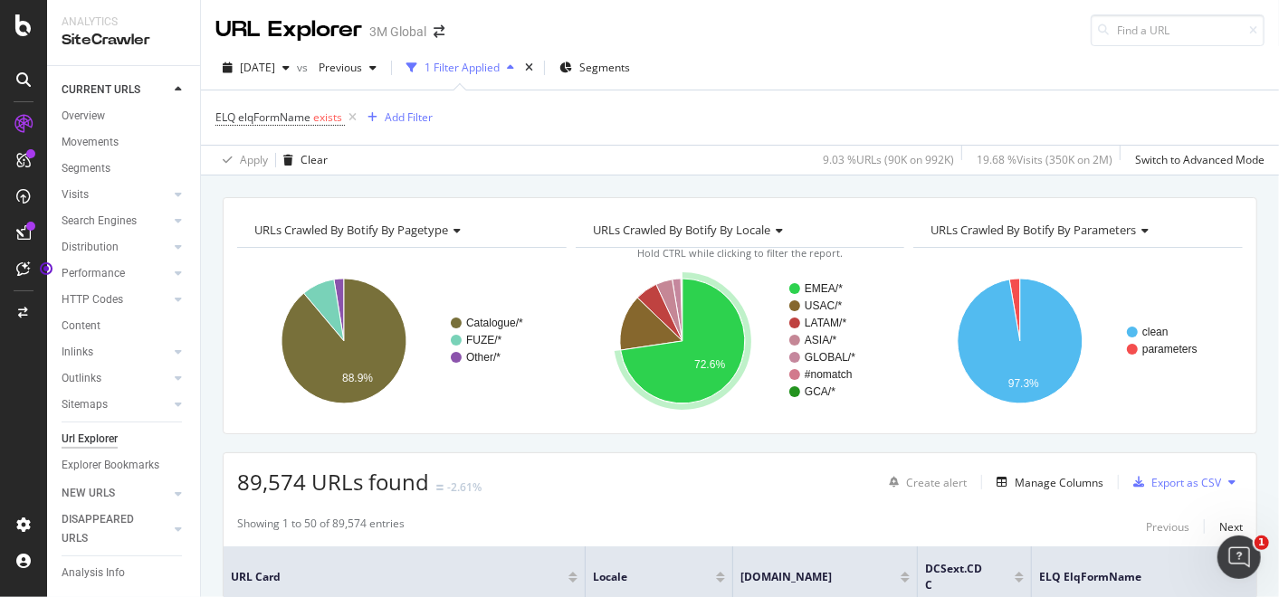
click at [700, 138] on div "ELQ elqFormName exists Add Filter" at bounding box center [739, 118] width 1049 height 54
click at [786, 147] on div "Apply Clear 9.03 % URLs ( 90K on 992K ) 19.68 % Visits ( 350K on 2M ) Switch to…" at bounding box center [740, 160] width 1078 height 30
click at [782, 145] on div "Apply Clear 9.03 % URLs ( 90K on 992K ) 19.68 % Visits ( 350K on 2M ) Switch to…" at bounding box center [740, 160] width 1078 height 30
click at [780, 145] on div "Apply Clear 9.03 % URLs ( 90K on 992K ) 19.68 % Visits ( 350K on 2M ) Switch to…" at bounding box center [740, 160] width 1078 height 30
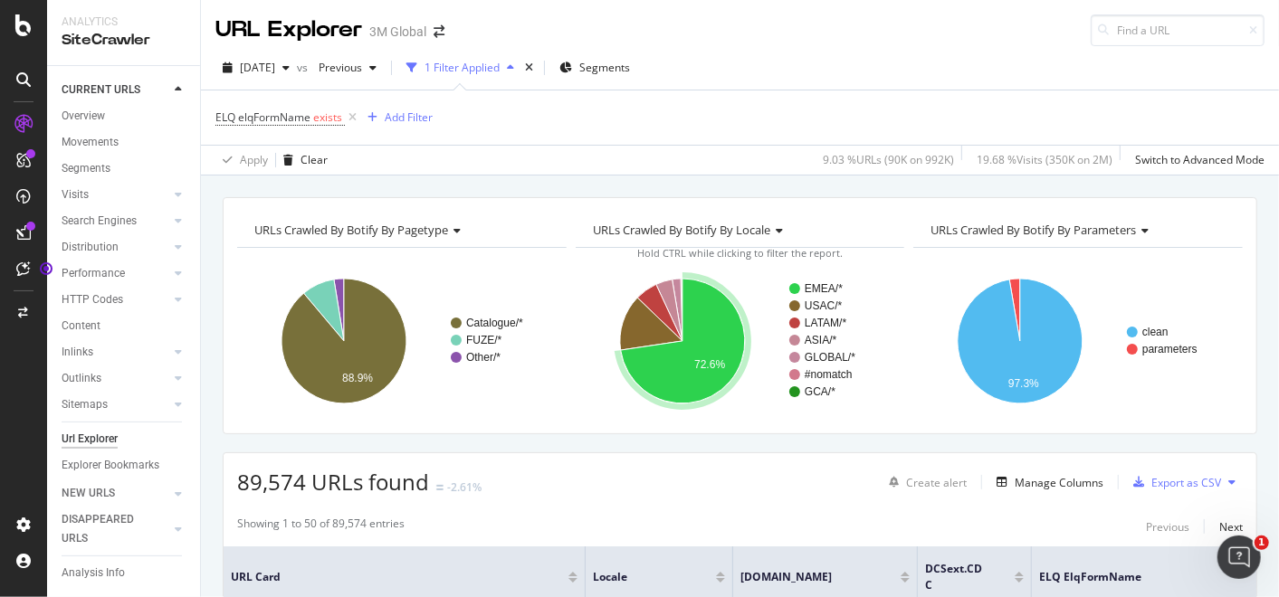
click at [770, 133] on div "ELQ elqFormName exists Add Filter" at bounding box center [739, 118] width 1049 height 54
click at [769, 145] on div "Apply Clear 9.03 % URLs ( 90K on 992K ) 19.68 % Visits ( 350K on 2M ) Switch to…" at bounding box center [740, 160] width 1078 height 30
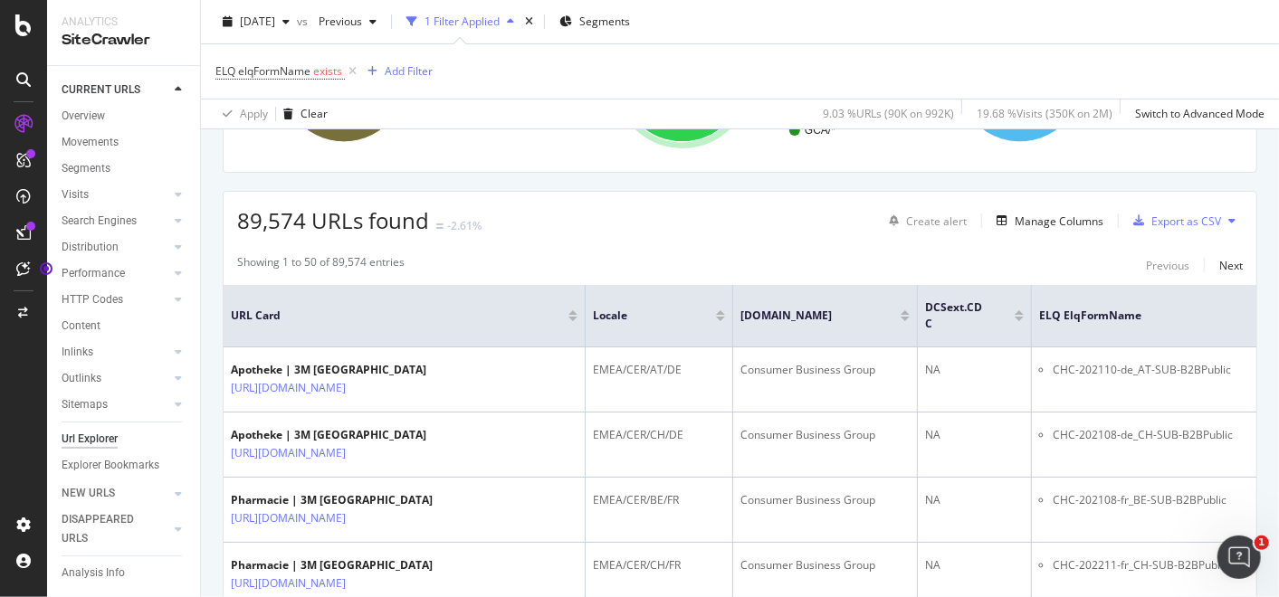
scroll to position [301, 0]
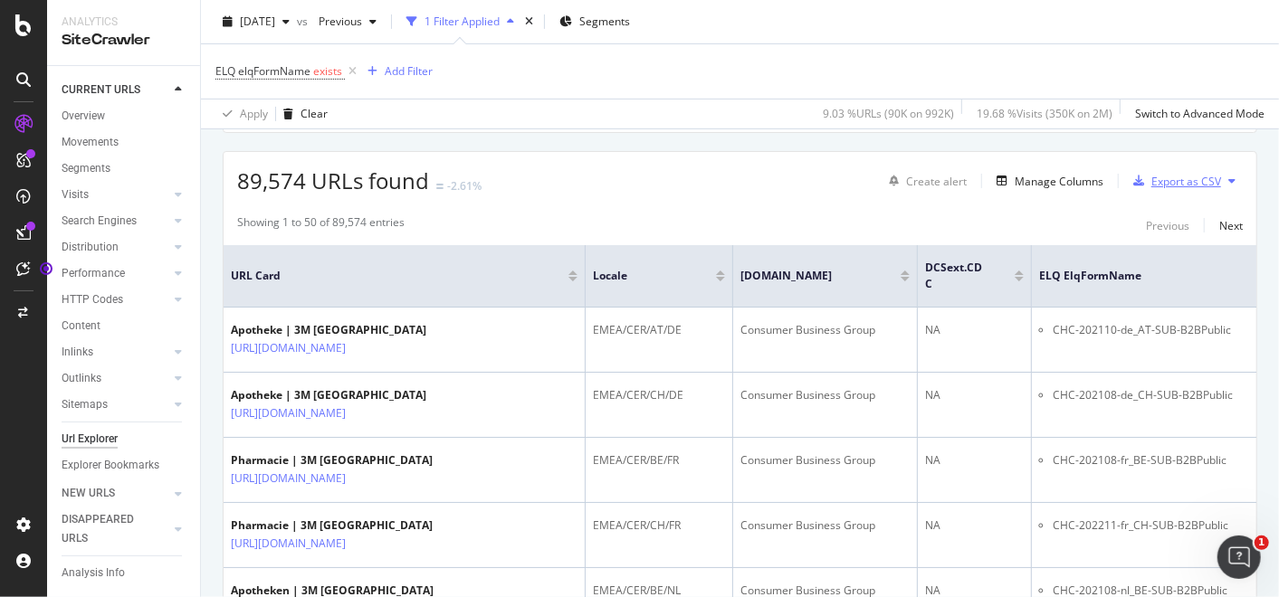
click at [1174, 178] on div "Export as CSV" at bounding box center [1186, 181] width 70 height 15
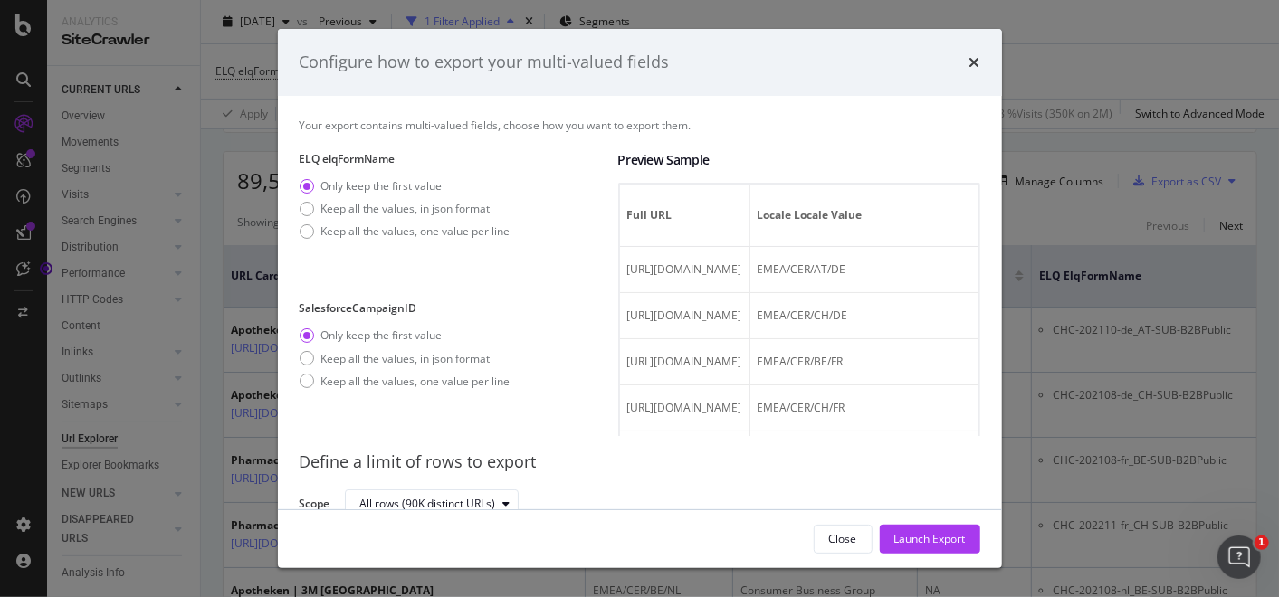
scroll to position [8, 0]
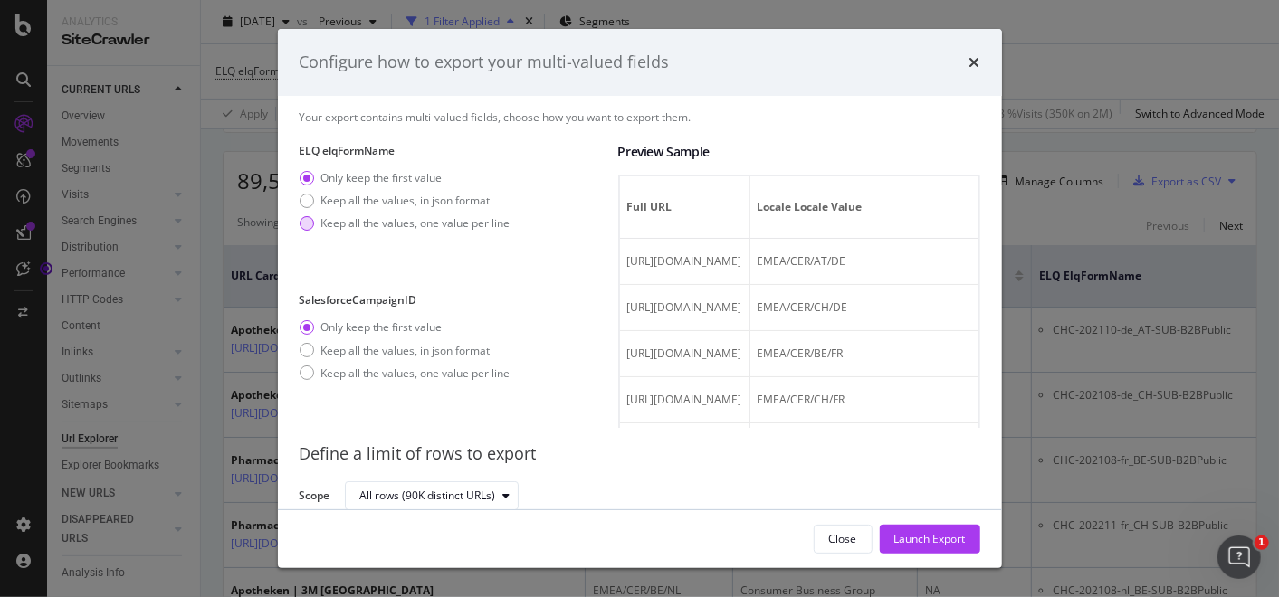
click at [434, 227] on div "Keep all the values, one value per line" at bounding box center [415, 222] width 189 height 15
click at [928, 543] on div "Launch Export" at bounding box center [930, 538] width 72 height 15
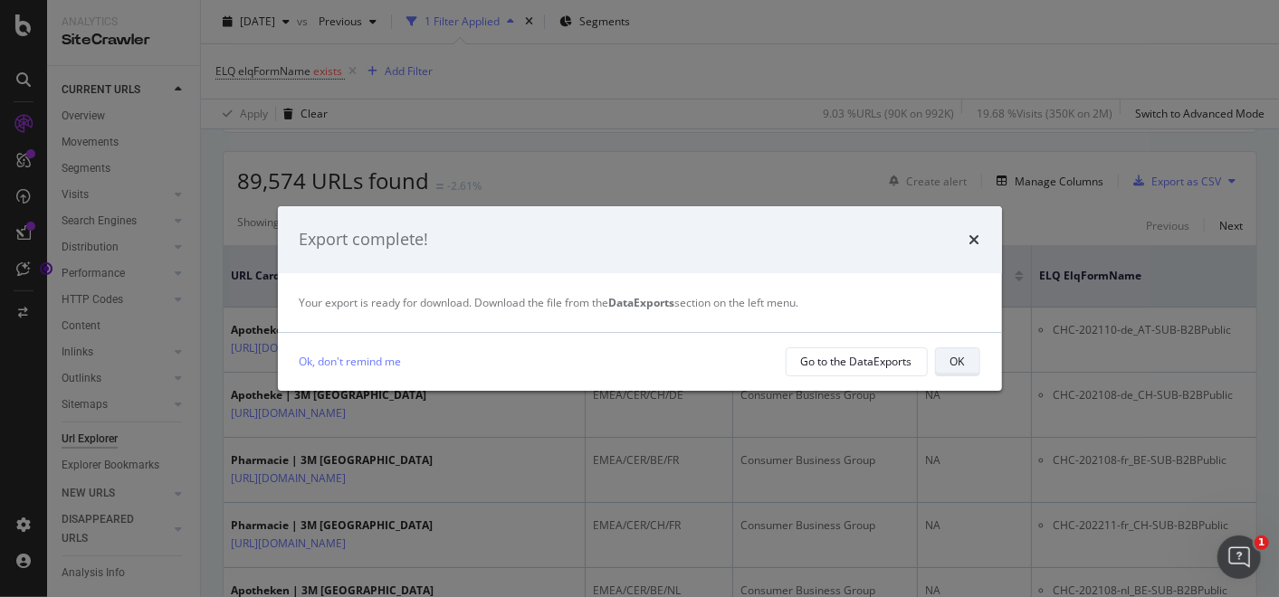
click at [959, 358] on div "OK" at bounding box center [957, 361] width 14 height 15
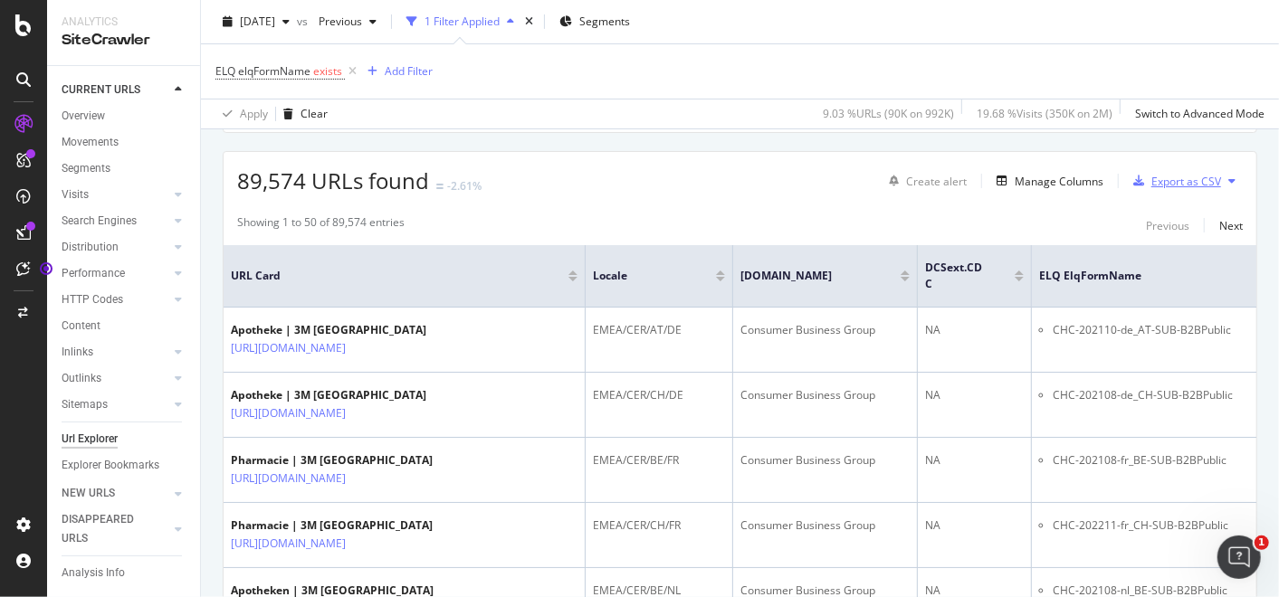
scroll to position [0, 0]
